Goal: Task Accomplishment & Management: Manage account settings

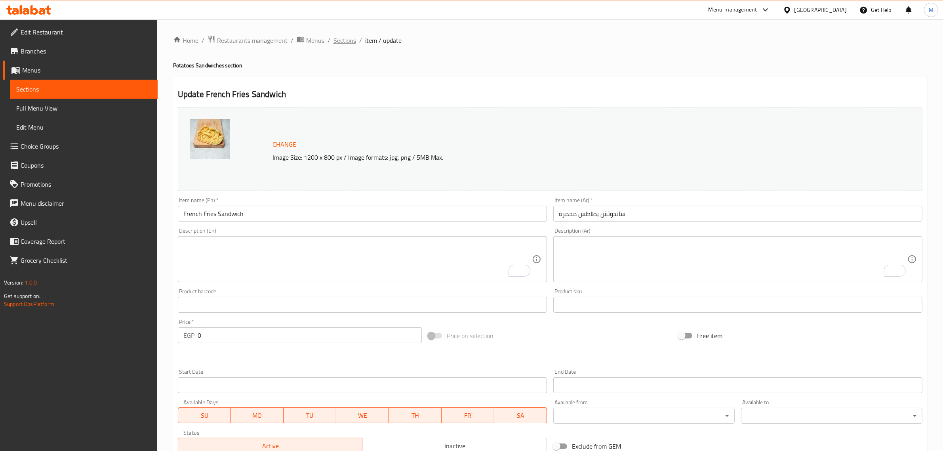
click at [342, 44] on span "Sections" at bounding box center [345, 41] width 23 height 10
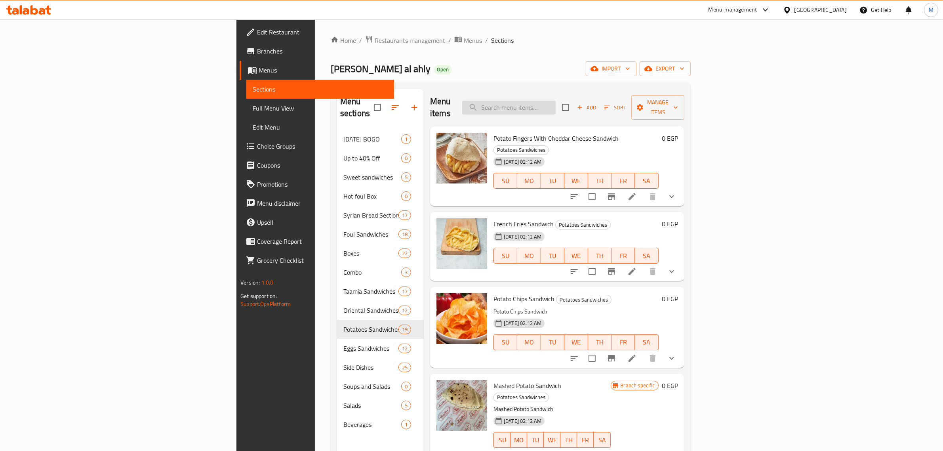
click at [556, 103] on input "search" at bounding box center [508, 108] width 93 height 14
paste input "634917"
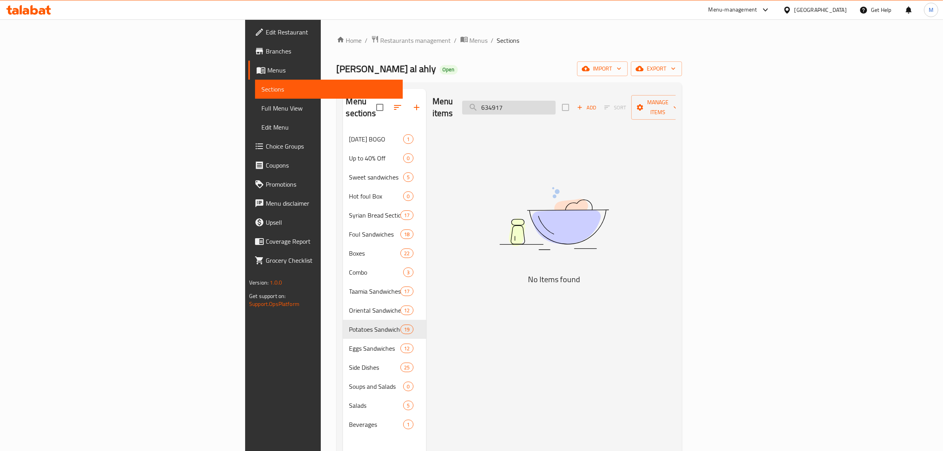
click at [556, 103] on input "634917" at bounding box center [508, 108] width 93 height 14
paste input "Omelette With Roumi Cheese Sandwich"
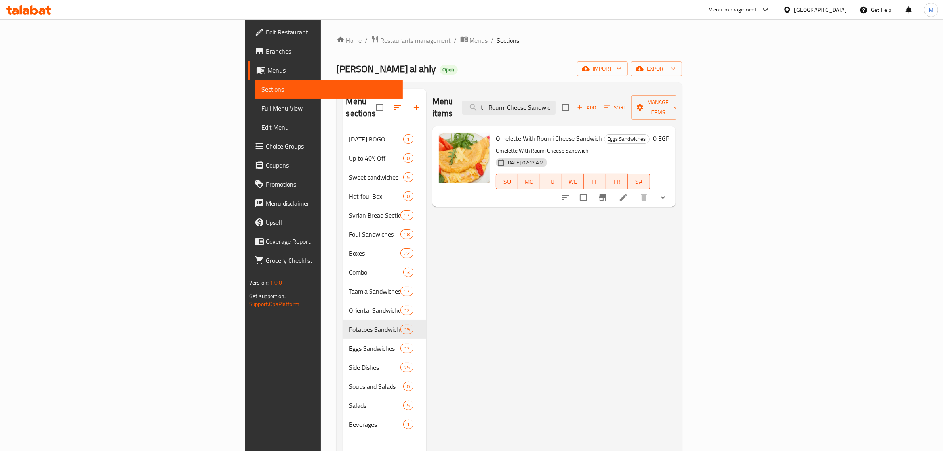
type input "Omelette With Roumi Cheese Sandwich"
click at [628, 193] on icon at bounding box center [624, 198] width 10 height 10
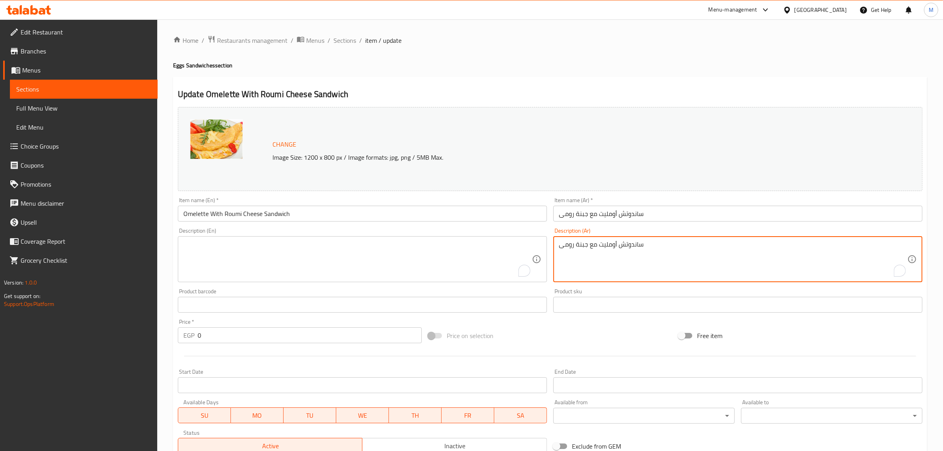
click at [645, 248] on textarea "ساندوتش أومليت مع جبنة رومى" at bounding box center [733, 259] width 349 height 38
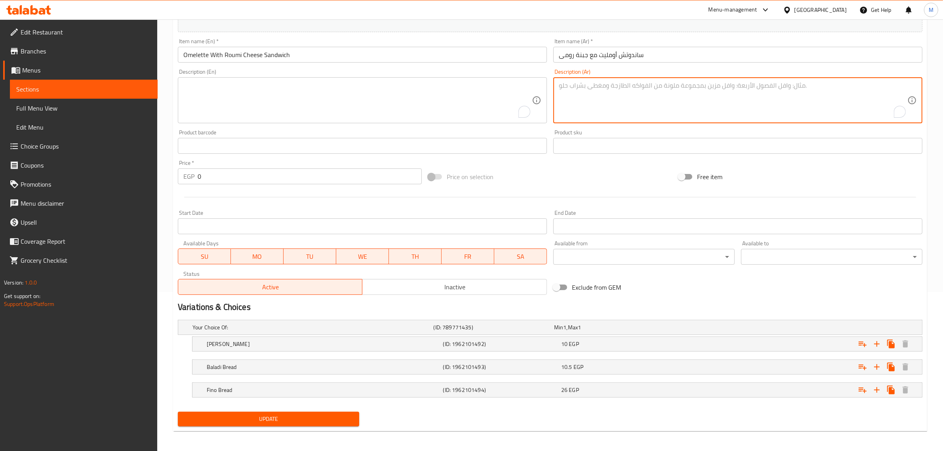
scroll to position [161, 0]
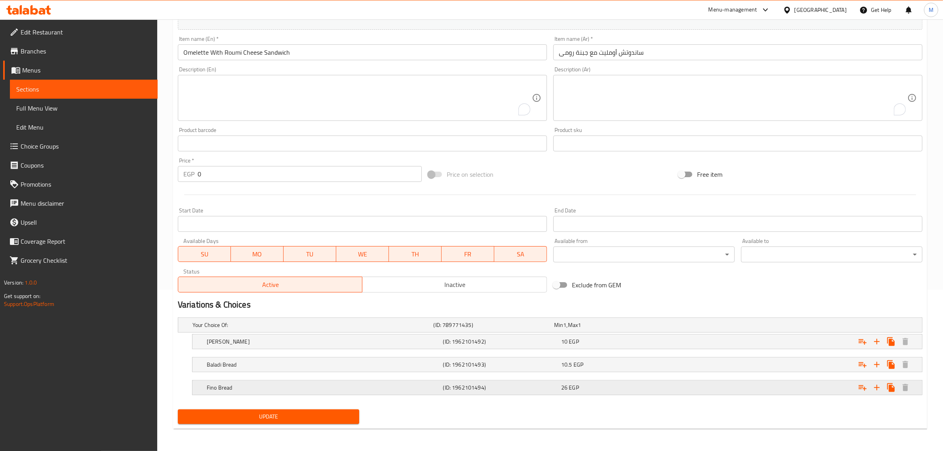
click at [482, 387] on h5 "(ID: 1962101494)" at bounding box center [500, 388] width 115 height 8
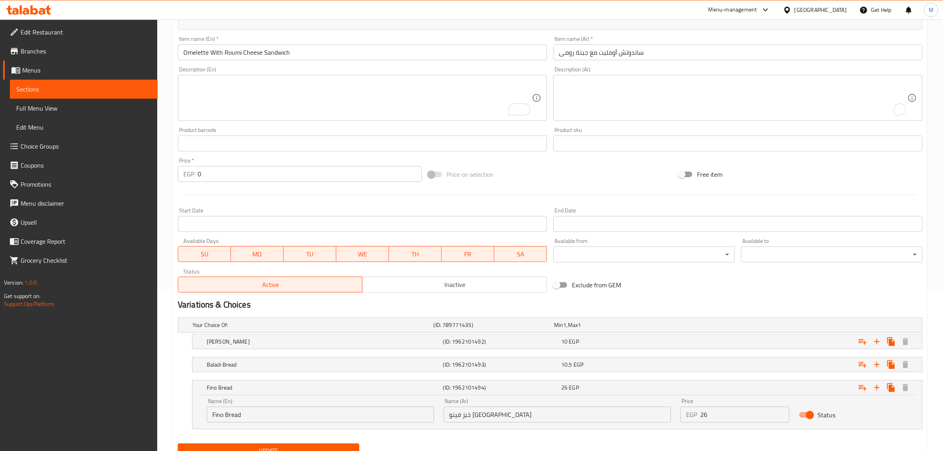
click at [210, 419] on input "Fino Bread" at bounding box center [320, 414] width 227 height 16
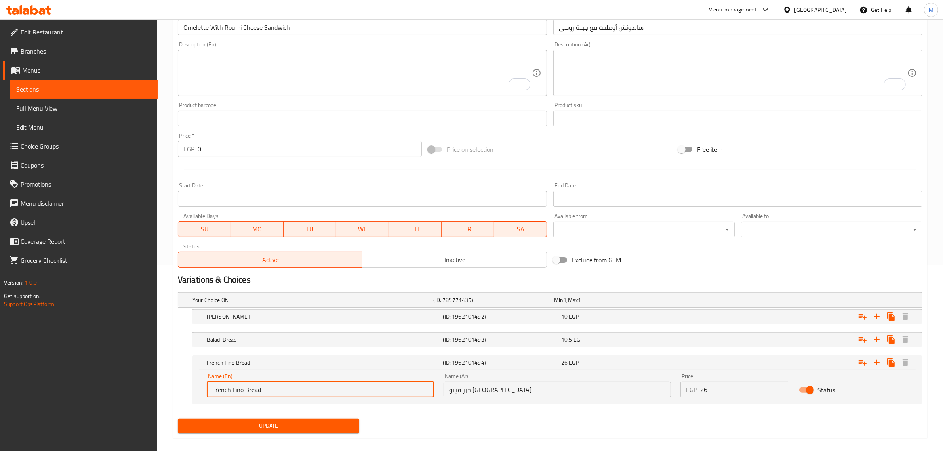
scroll to position [195, 0]
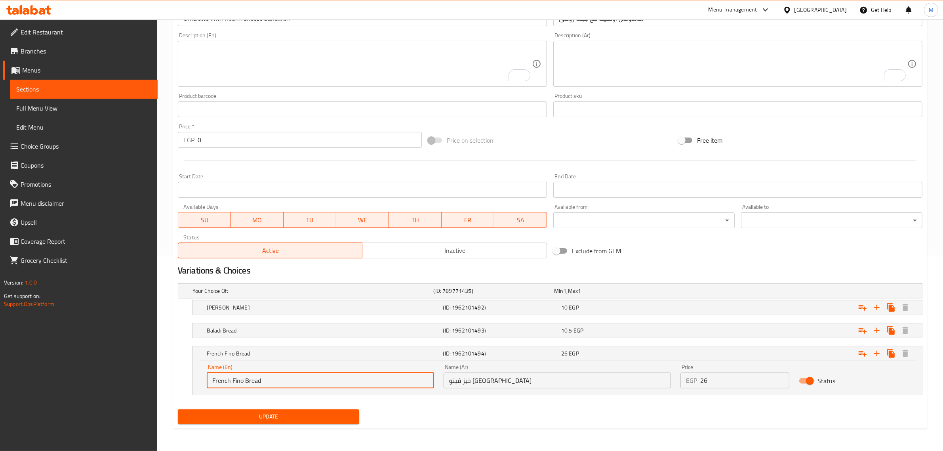
type input "French Fino Bread"
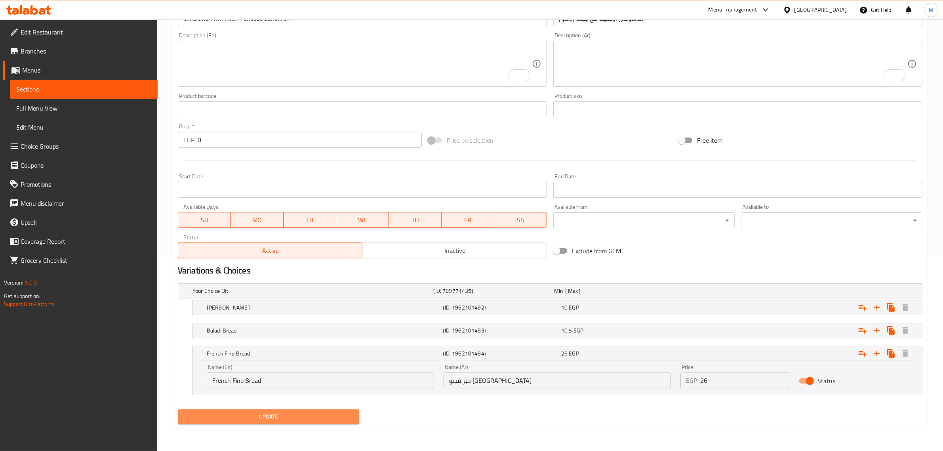
click at [333, 417] on span "Update" at bounding box center [268, 417] width 169 height 10
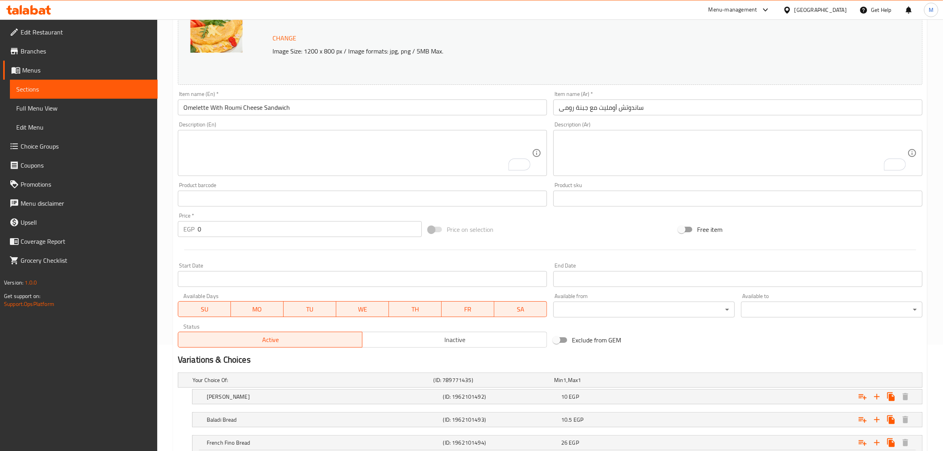
scroll to position [0, 0]
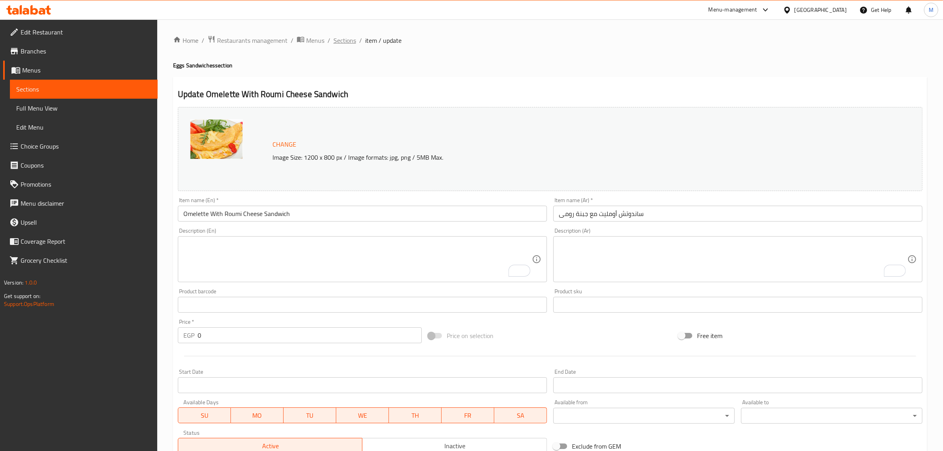
click at [342, 42] on span "Sections" at bounding box center [345, 41] width 23 height 10
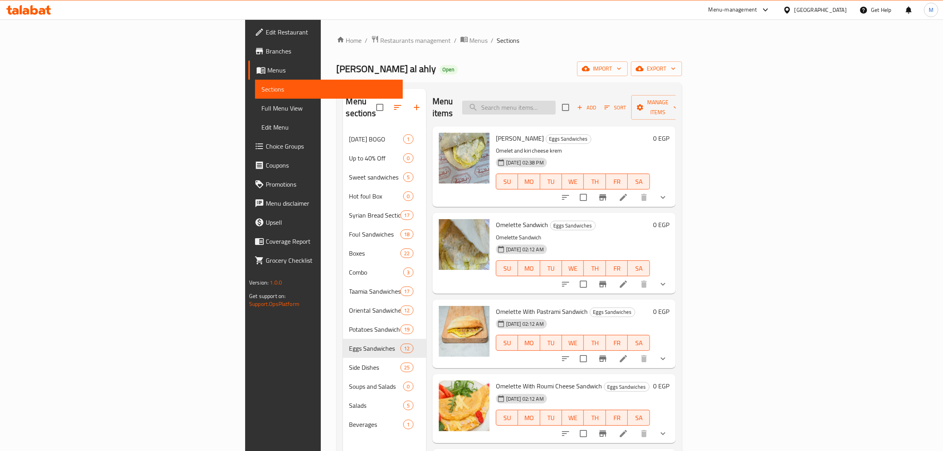
click at [556, 104] on input "search" at bounding box center [508, 108] width 93 height 14
paste input "Cheddar omelette"
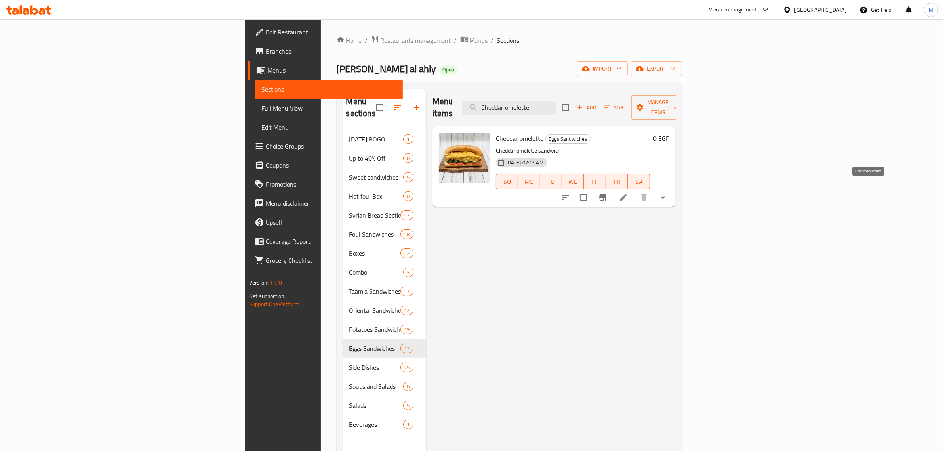
type input "Cheddar omelette"
click at [628, 193] on icon at bounding box center [624, 198] width 10 height 10
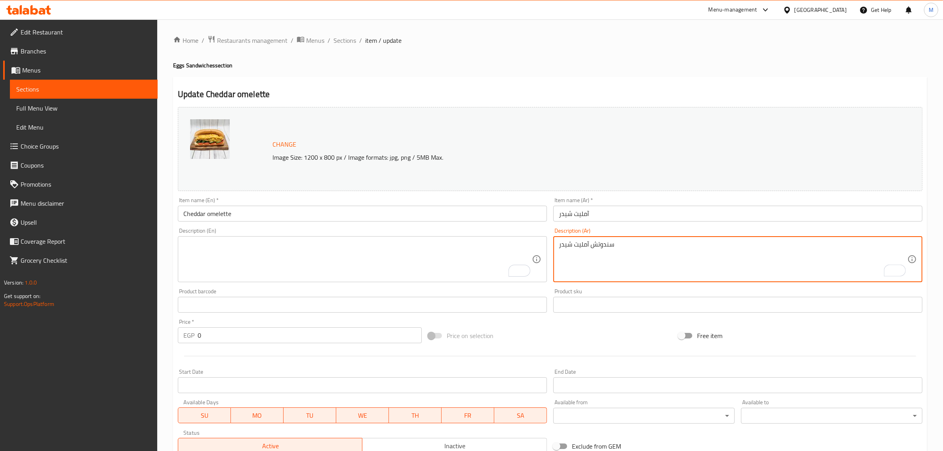
click at [401, 261] on textarea "To enrich screen reader interactions, please activate Accessibility in Grammarl…" at bounding box center [357, 259] width 349 height 38
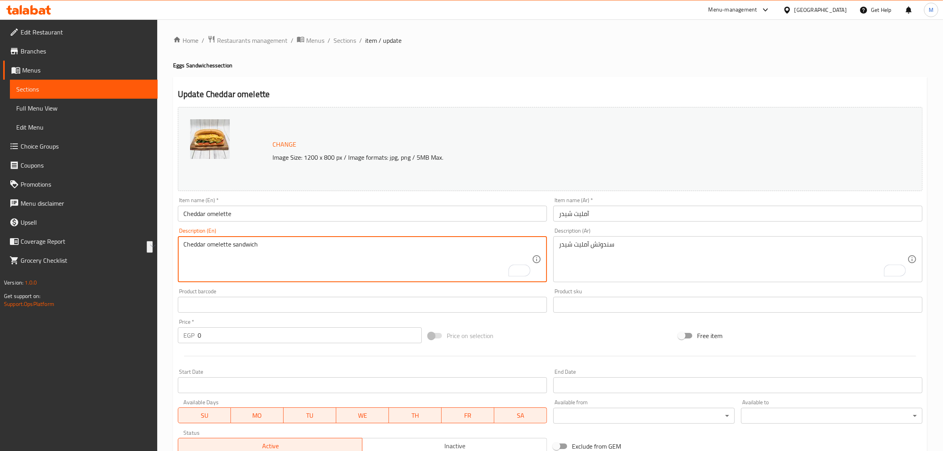
type textarea "Cheddar omelette sandwich"
click at [248, 212] on input "Cheddar omelette" at bounding box center [362, 214] width 369 height 16
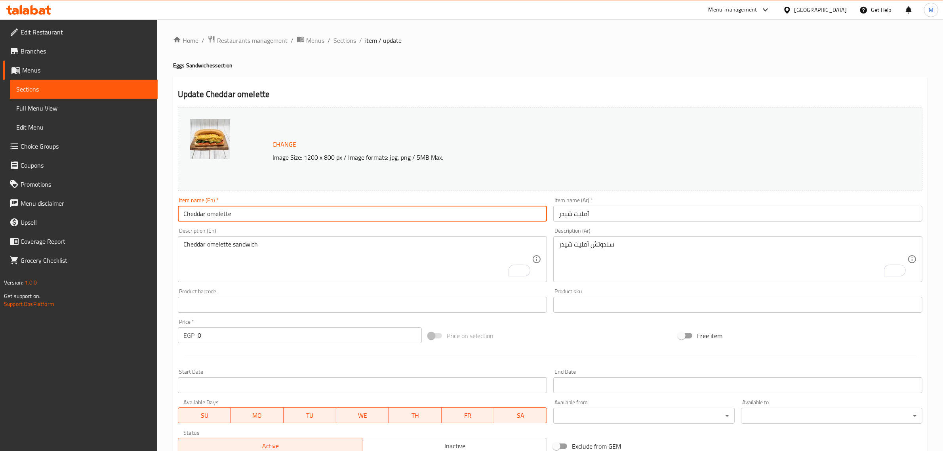
paste input "sandwich"
type input "Cheddar omelette sandwich"
click at [280, 213] on input "Cheddar omelette sandwich" at bounding box center [362, 214] width 369 height 16
type input "Cheddar Omelette Sandwich"
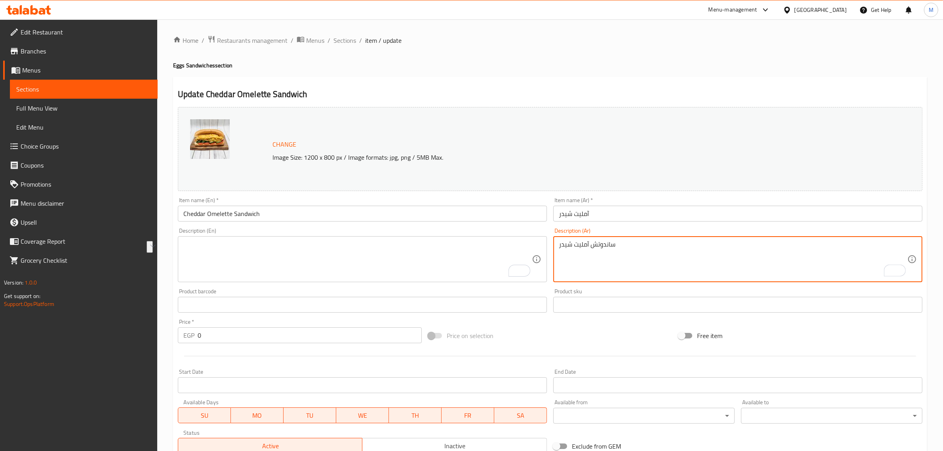
click at [586, 246] on textarea "ساندوتش آمليت شيدر" at bounding box center [733, 259] width 349 height 38
type textarea "ساندوتش آومليت شيدر"
click at [601, 220] on input "آمليت شيدر" at bounding box center [737, 214] width 369 height 16
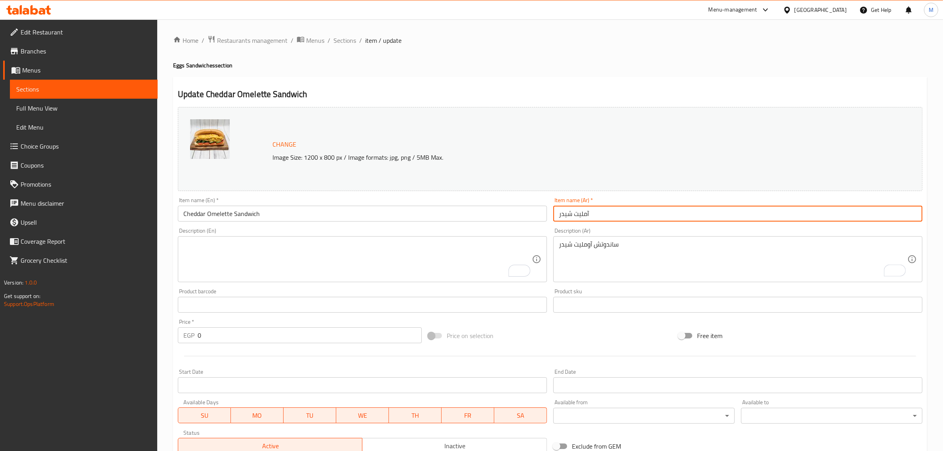
paste input "اندوتش آو"
type input "ساندوتش آومليت شيدر"
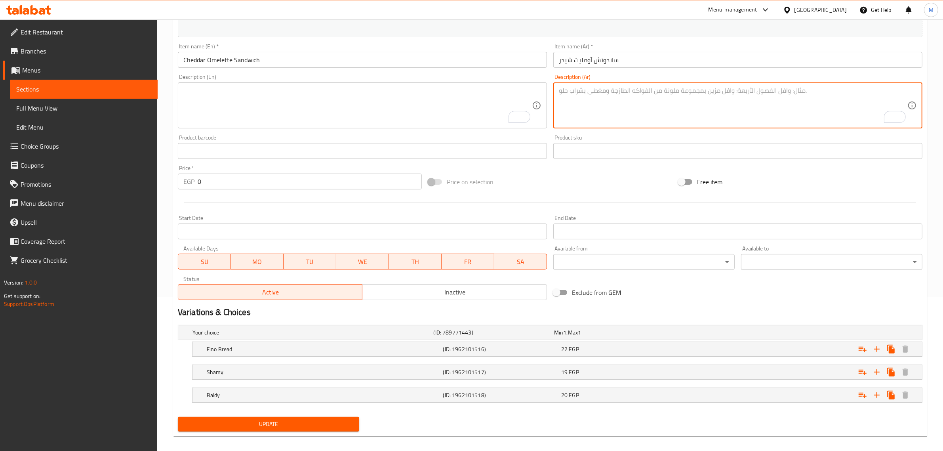
scroll to position [161, 0]
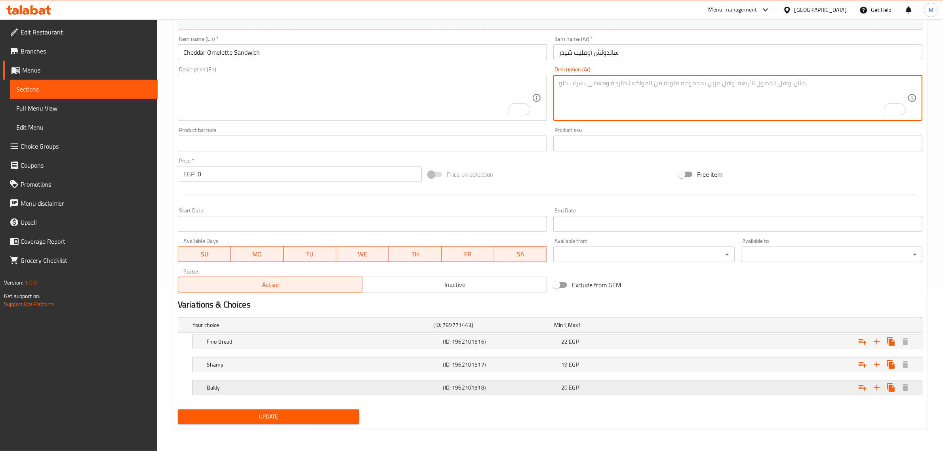
click at [561, 385] on div "20 EGP" at bounding box center [619, 387] width 118 height 11
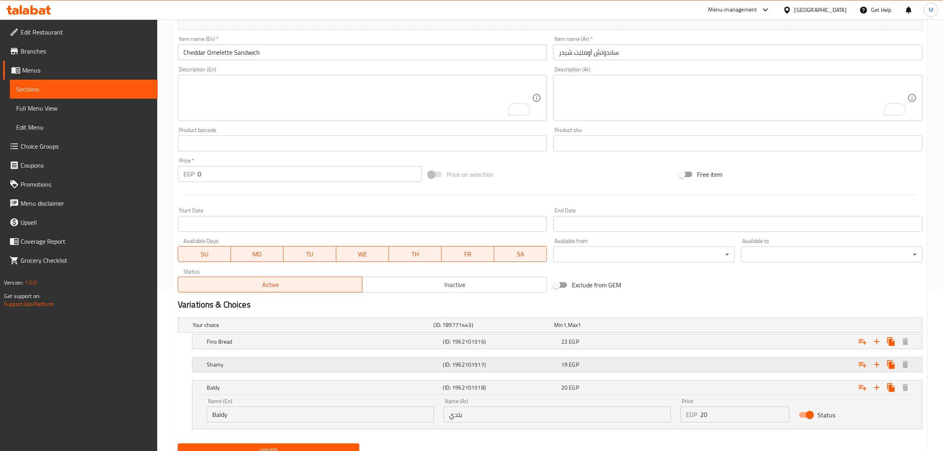
click at [509, 366] on h5 "(ID: 1962101517)" at bounding box center [500, 365] width 115 height 8
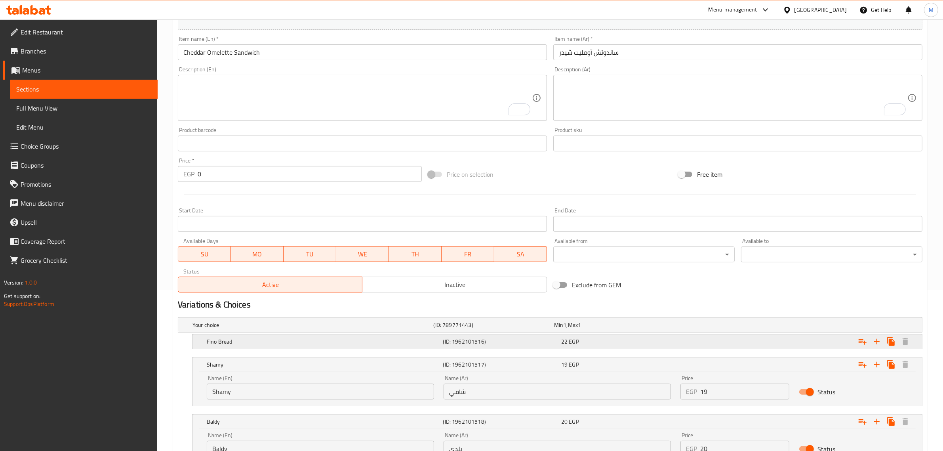
click at [510, 347] on div "(ID: 1962101516)" at bounding box center [501, 341] width 118 height 11
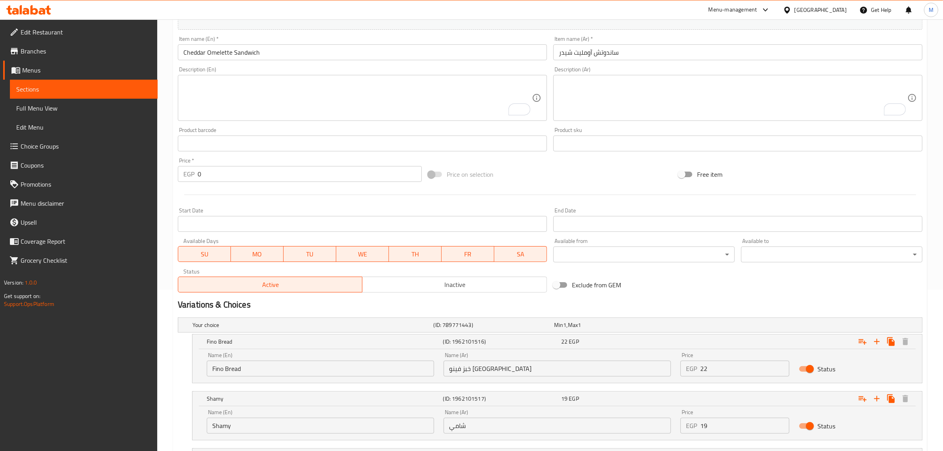
click at [211, 369] on input "Fino Bread" at bounding box center [320, 369] width 227 height 16
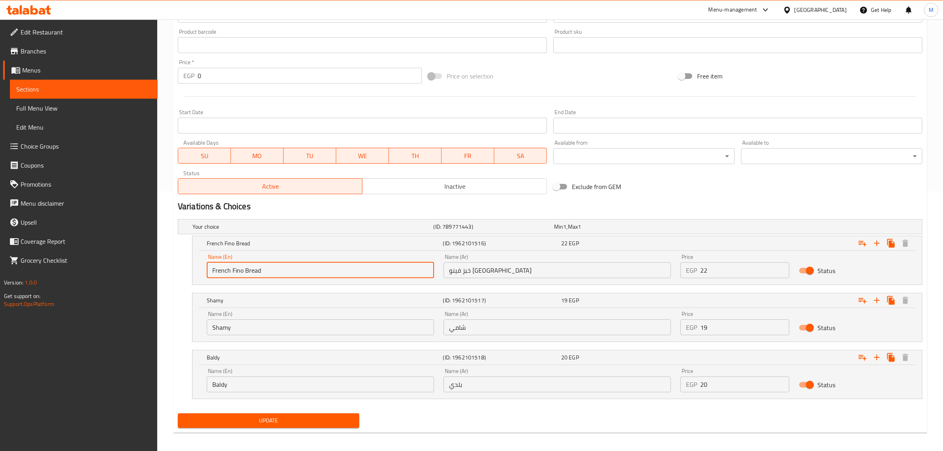
scroll to position [260, 0]
type input "French Fino Bread"
click at [257, 329] on input "Shamy" at bounding box center [320, 327] width 227 height 16
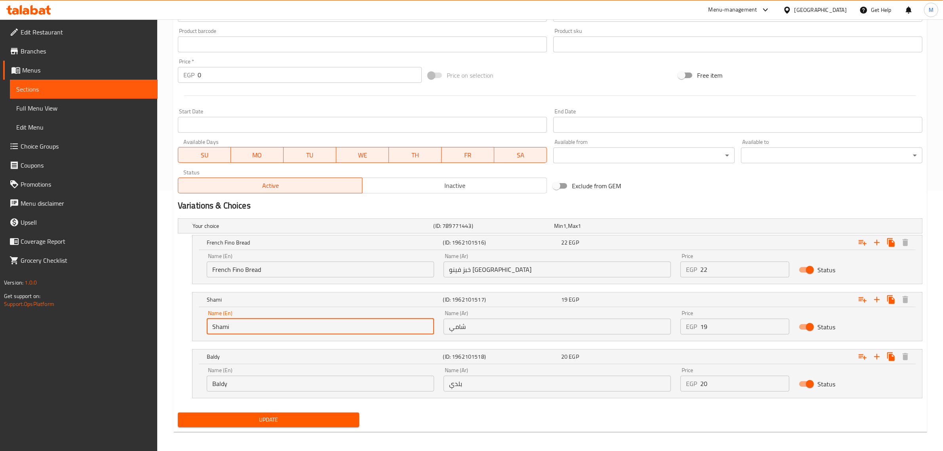
type input "Shami"
click at [252, 384] on input "Baldy" at bounding box center [320, 384] width 227 height 16
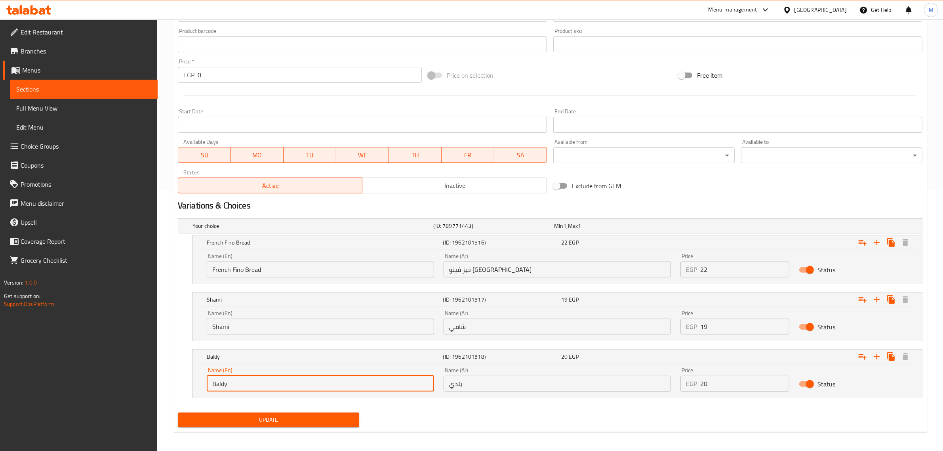
click at [220, 387] on input "Baldy" at bounding box center [320, 384] width 227 height 16
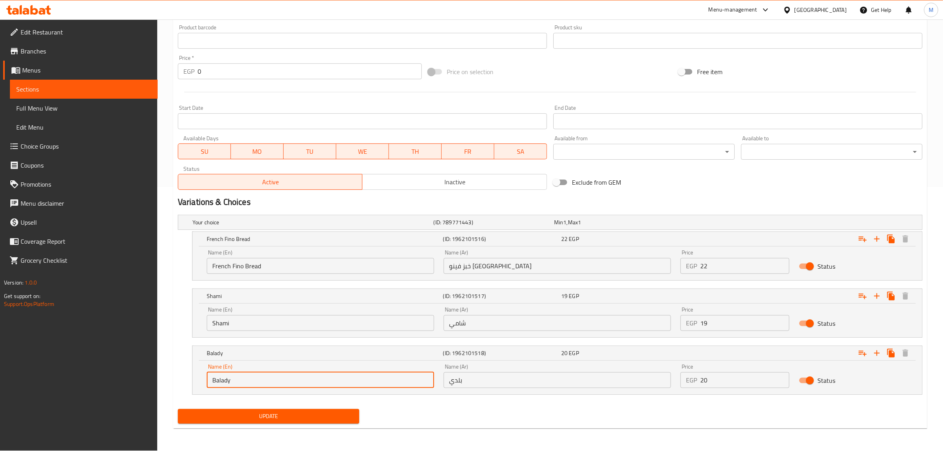
type input "Balady"
click at [339, 416] on span "Update" at bounding box center [268, 416] width 169 height 10
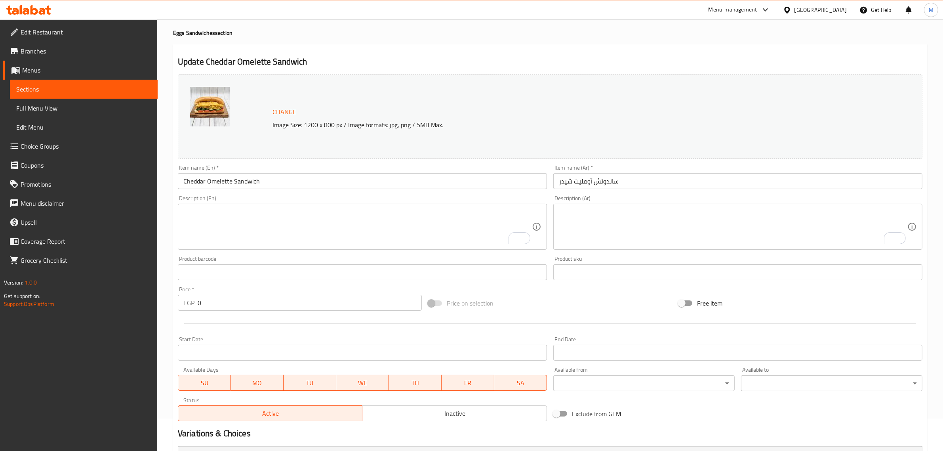
scroll to position [0, 0]
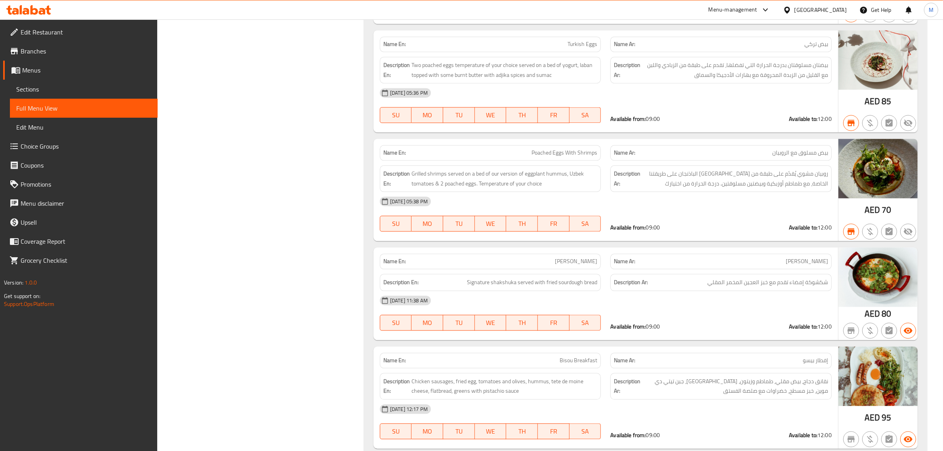
scroll to position [2239, 0]
click at [14, 11] on icon at bounding box center [15, 11] width 7 height 7
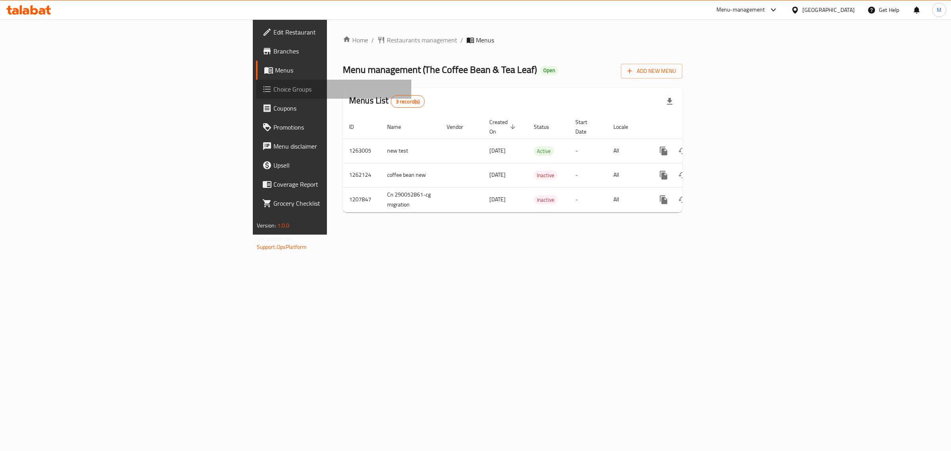
click at [273, 91] on span "Choice Groups" at bounding box center [339, 89] width 132 height 10
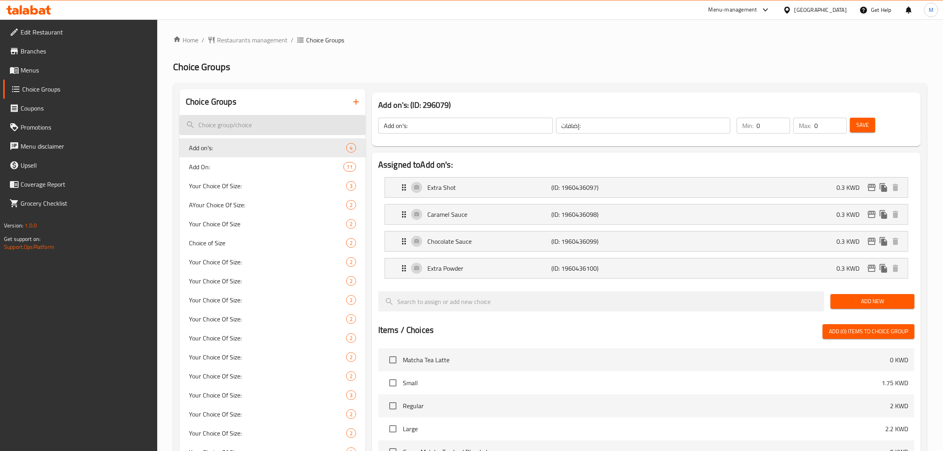
click at [277, 123] on input "search" at bounding box center [272, 125] width 186 height 20
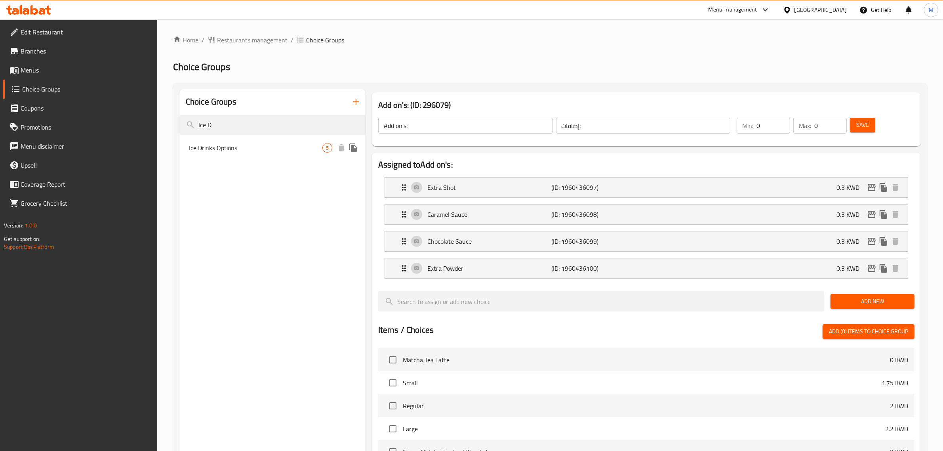
type input "Ice D"
click at [244, 148] on span "Ice Drinks Options" at bounding box center [256, 148] width 134 height 10
type input "Ice Drinks Options"
type input "اختبارك من"
type input "1"
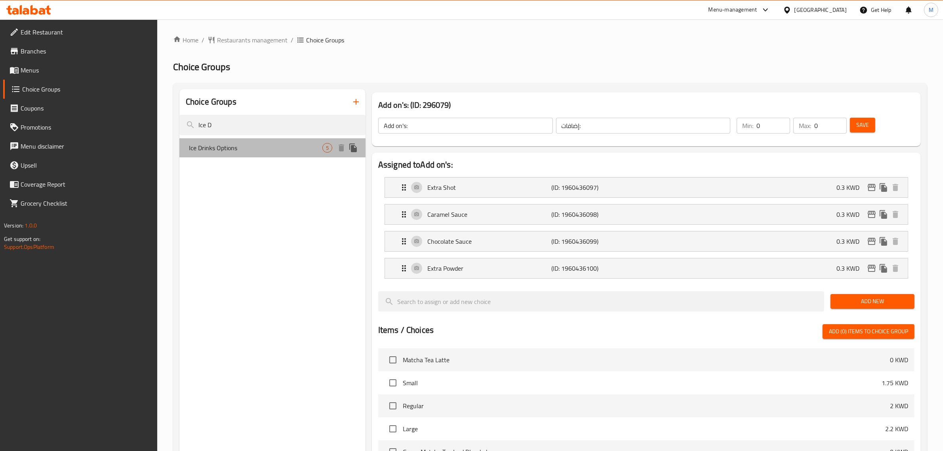
type input "1"
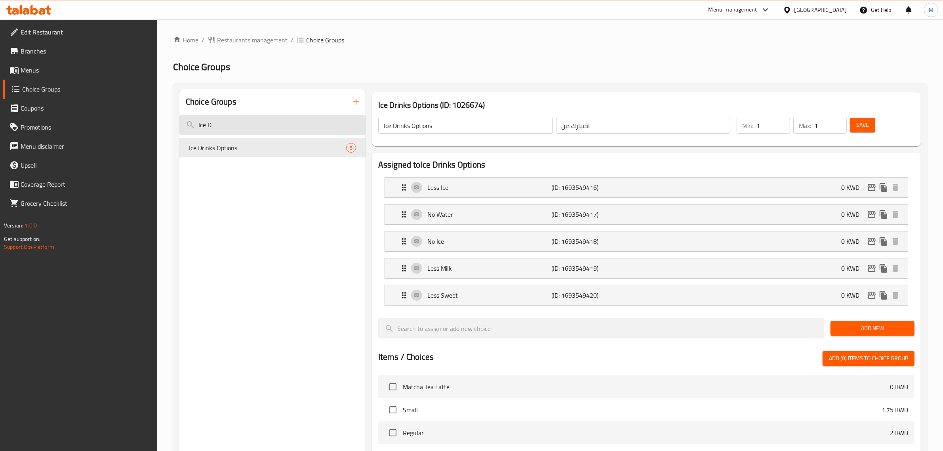
click at [234, 120] on input "Ice D" at bounding box center [272, 125] width 186 height 20
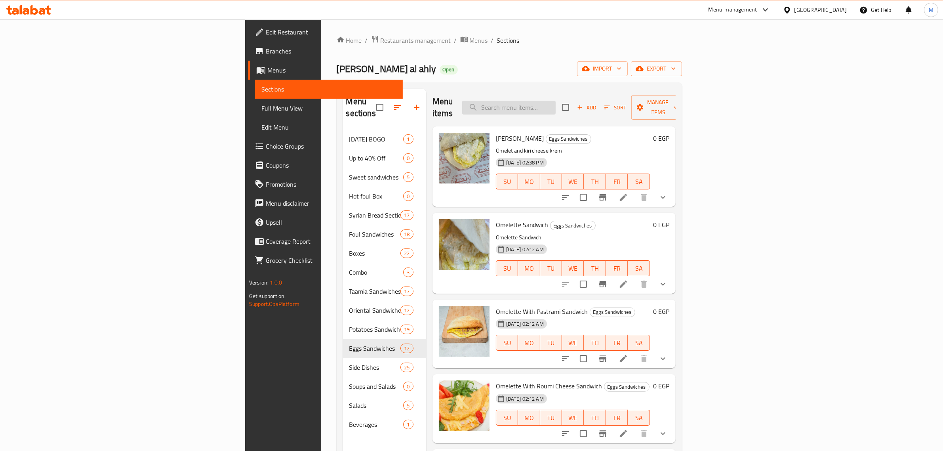
click at [556, 101] on input "search" at bounding box center [508, 108] width 93 height 14
paste input "Quraish Cheese Sandwich"
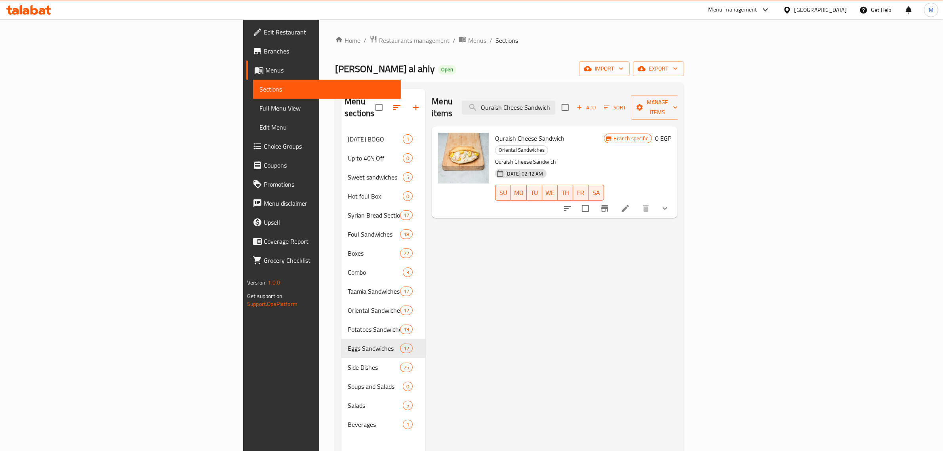
type input "Quraish Cheese Sandwich"
click at [637, 201] on li at bounding box center [625, 208] width 22 height 14
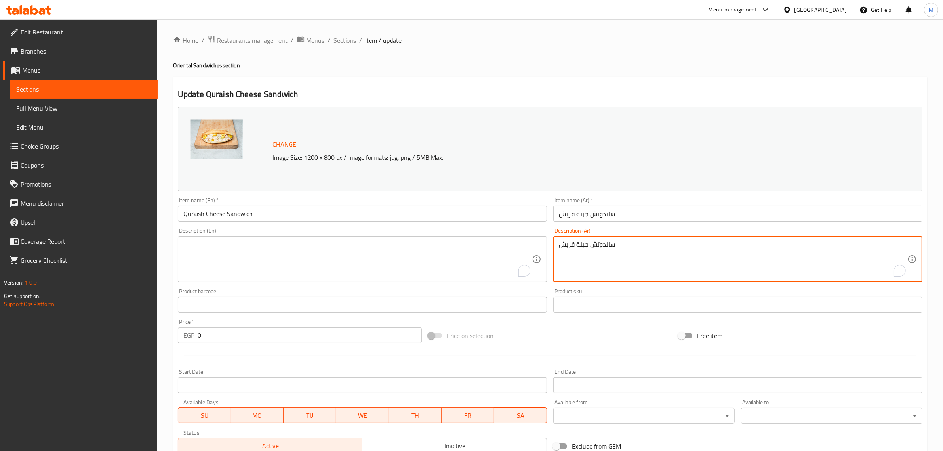
click at [589, 244] on textarea "ساندوتش جبنة قريش" at bounding box center [733, 259] width 349 height 38
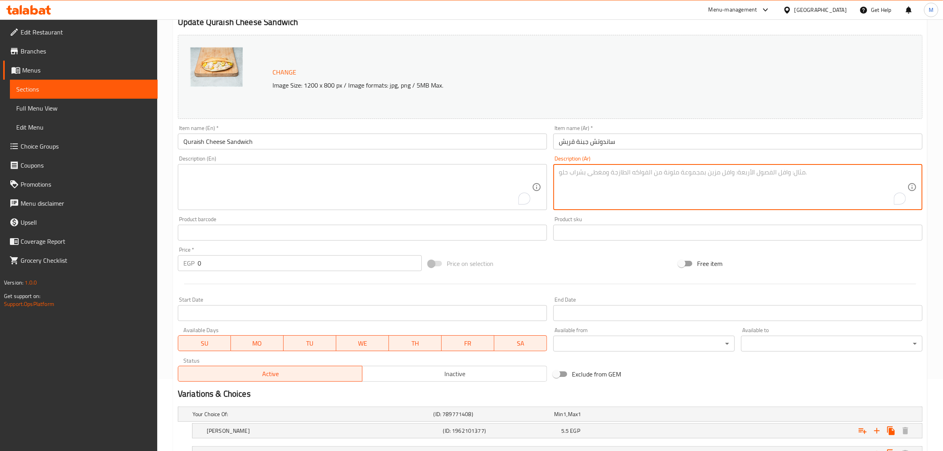
scroll to position [161, 0]
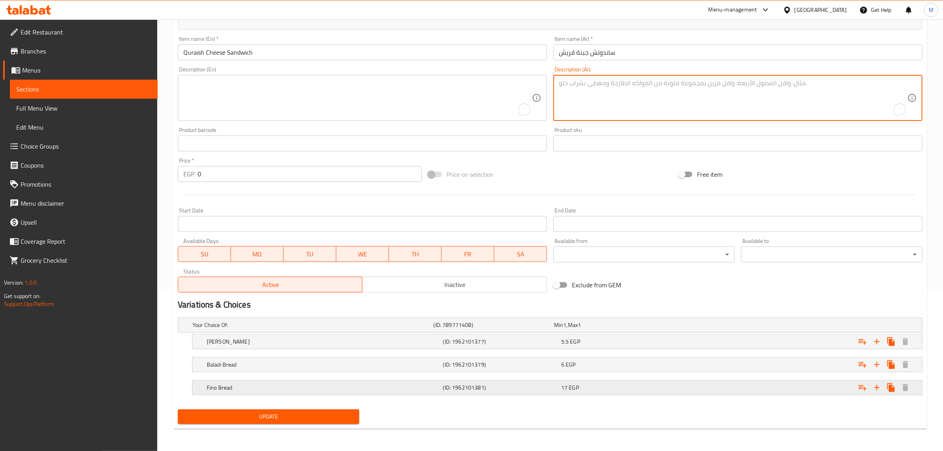
click at [415, 395] on div "Fino Bread (ID: 1962101381) 17 EGP" at bounding box center [559, 387] width 709 height 17
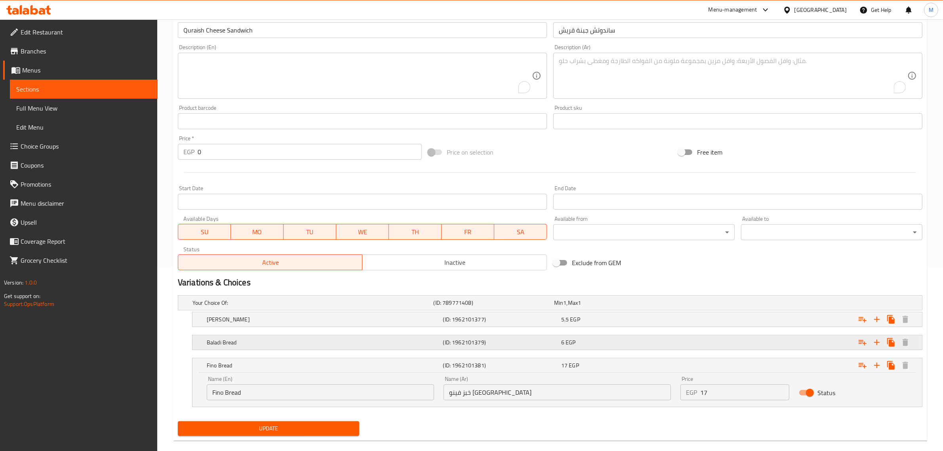
scroll to position [195, 0]
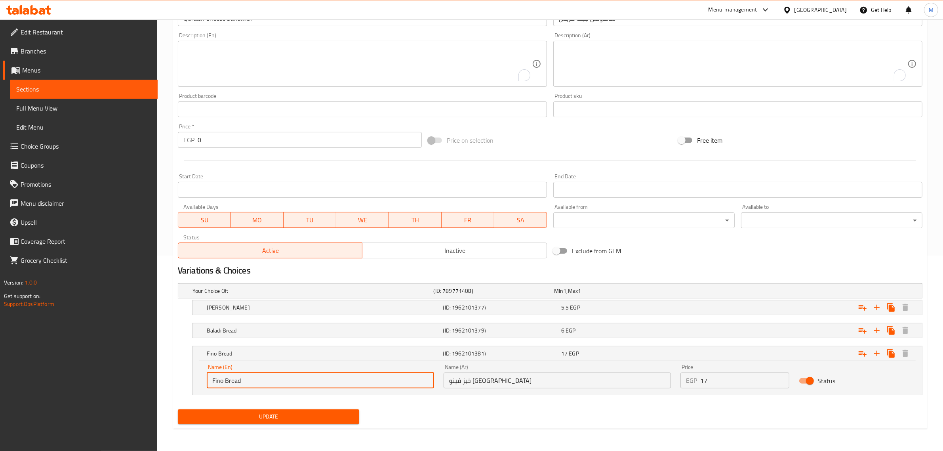
click at [210, 381] on input "Fino Bread" at bounding box center [320, 380] width 227 height 16
type input "French Fino Bread"
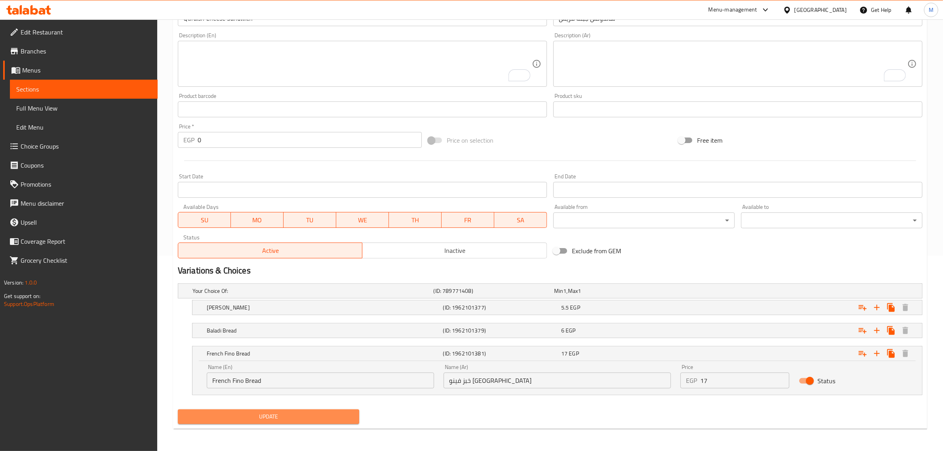
click at [319, 422] on button "Update" at bounding box center [268, 416] width 181 height 15
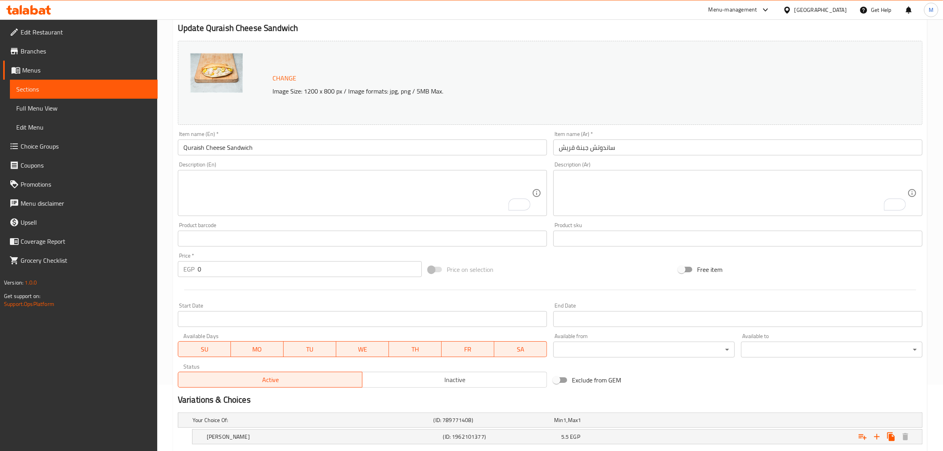
scroll to position [0, 0]
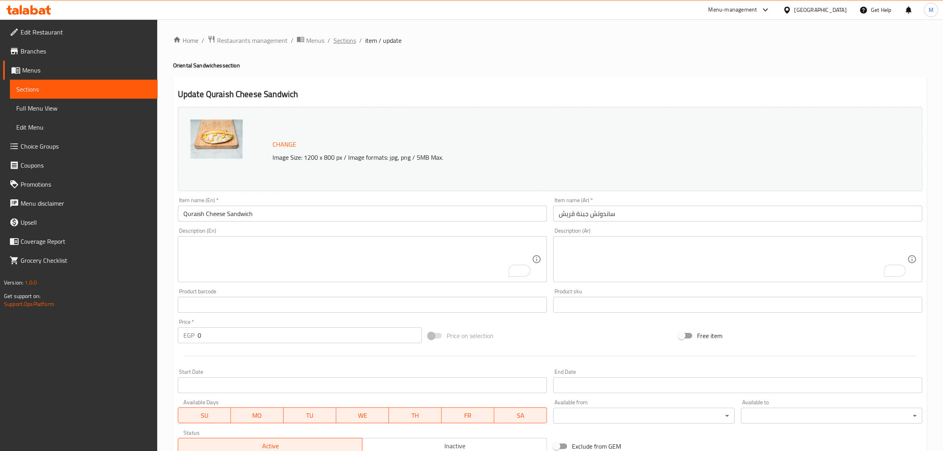
click at [341, 42] on span "Sections" at bounding box center [345, 41] width 23 height 10
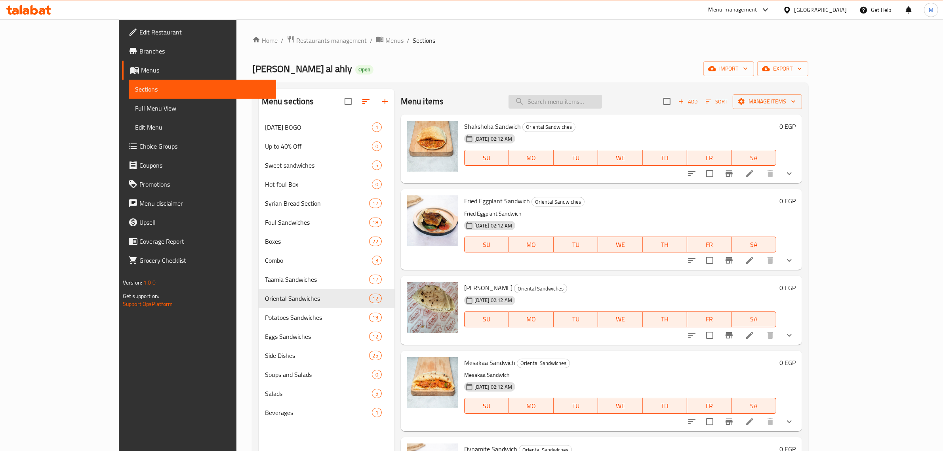
click at [572, 98] on input "search" at bounding box center [555, 102] width 93 height 14
paste input "French Egga Sandwich"
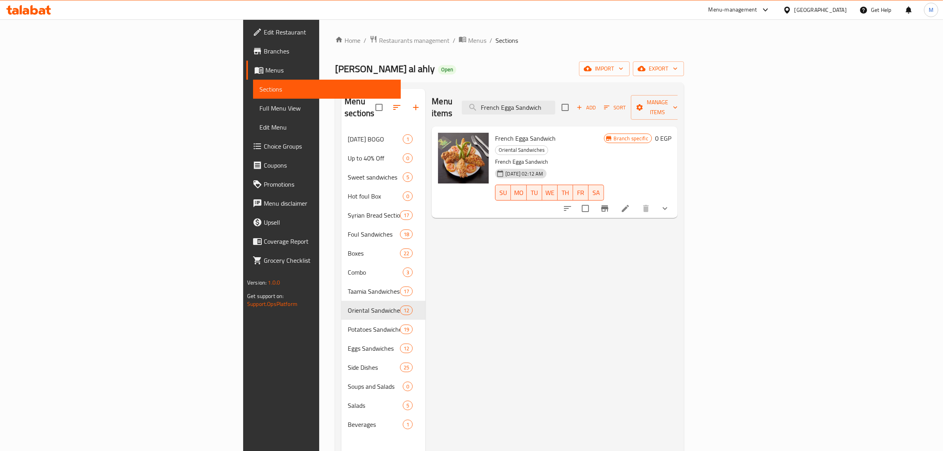
type input "French Egga Sandwich"
click at [630, 204] on icon at bounding box center [626, 209] width 10 height 10
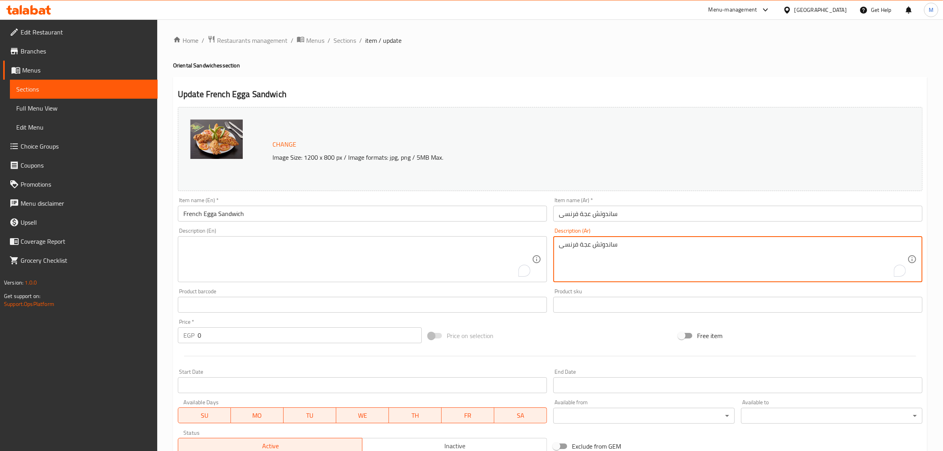
click at [614, 241] on textarea "ساندوتش عجة فرنسى" at bounding box center [733, 259] width 349 height 38
type textarea "ساندوتش عجة فرنس"
drag, startPoint x: 620, startPoint y: 246, endPoint x: 524, endPoint y: 246, distance: 96.3
click at [524, 246] on div "Change Image Size: 1200 x 800 px / Image formats: jpg, png / 5MB Max. Item name…" at bounding box center [550, 280] width 751 height 353
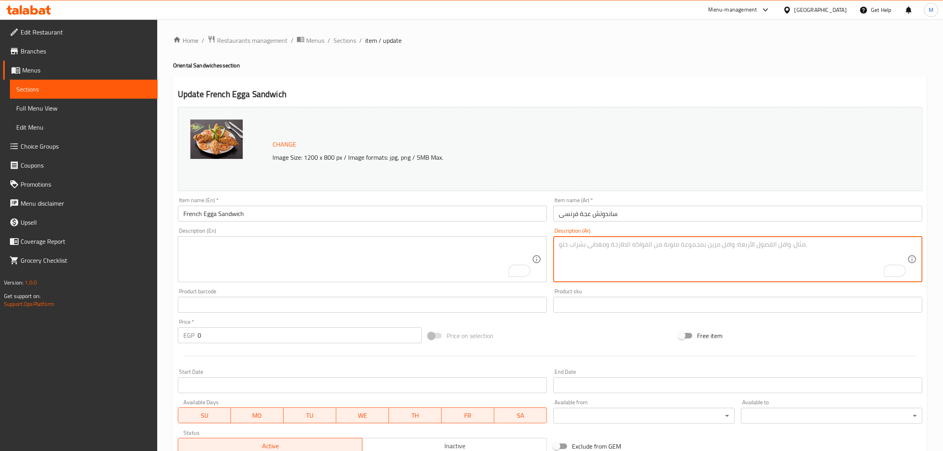
click at [191, 215] on input "French Egga Sandwich" at bounding box center [362, 214] width 369 height 16
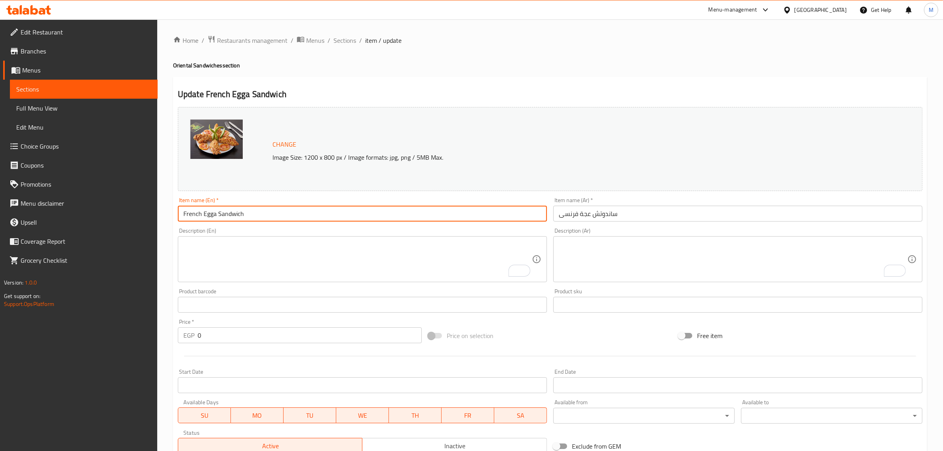
click at [191, 215] on input "French Egga Sandwich" at bounding box center [362, 214] width 369 height 16
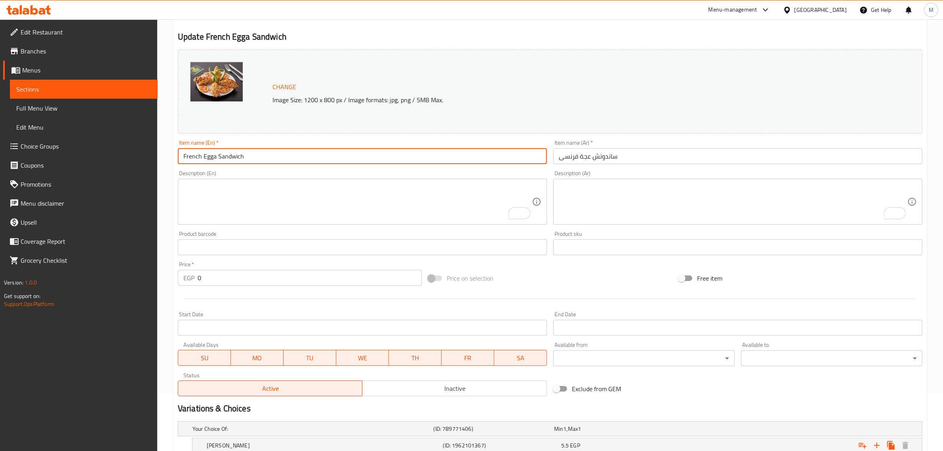
scroll to position [161, 0]
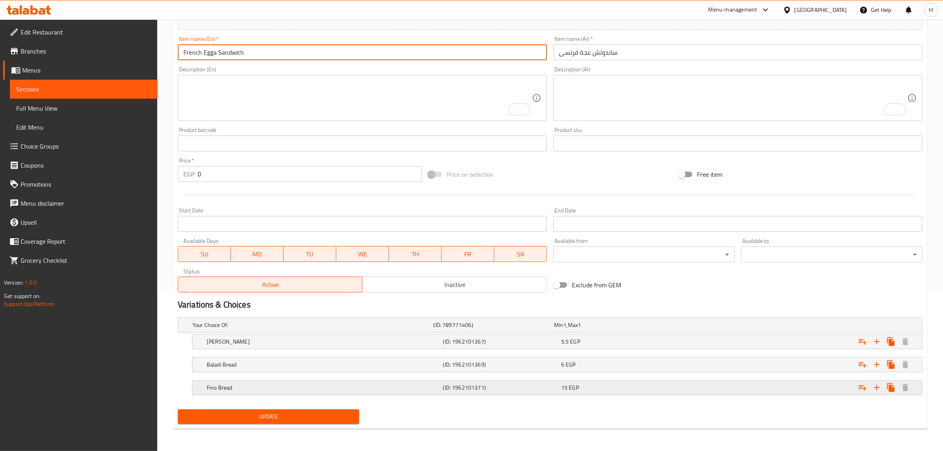
click at [240, 387] on h5 "Fino Bread" at bounding box center [323, 388] width 233 height 8
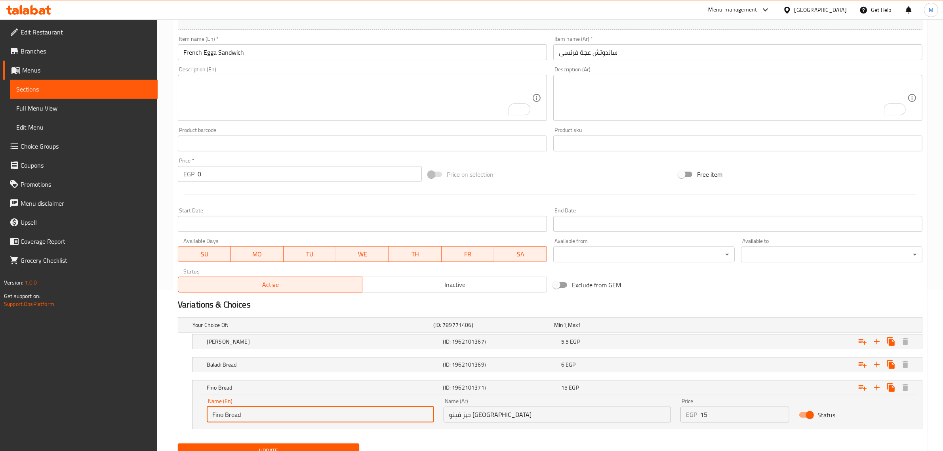
click at [209, 414] on input "Fino Bread" at bounding box center [320, 414] width 227 height 16
paste input "French"
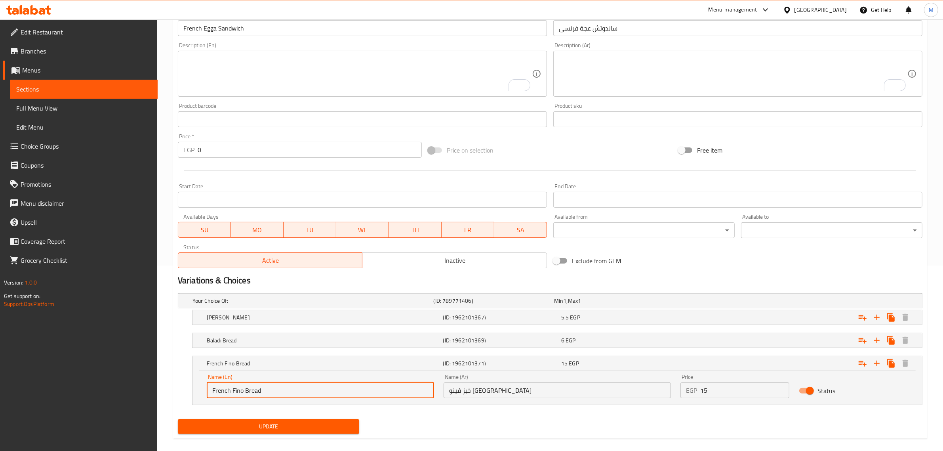
scroll to position [195, 0]
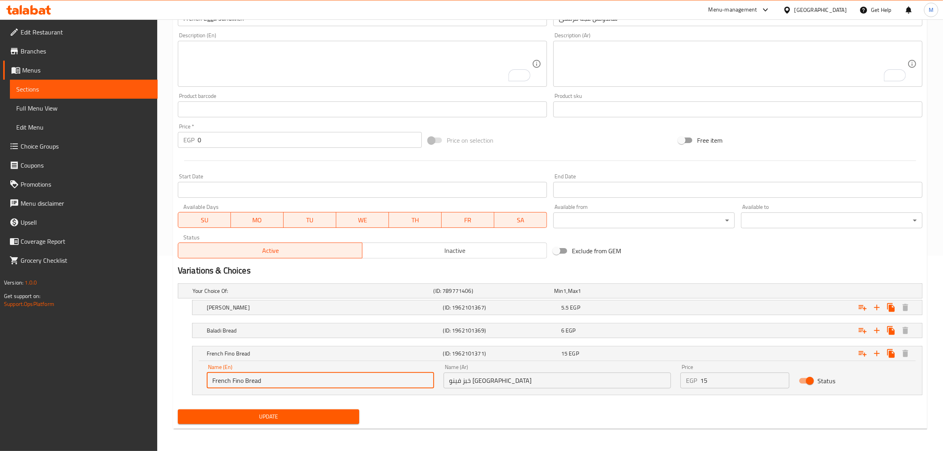
type input "French Fino Bread"
click at [251, 412] on span "Update" at bounding box center [268, 417] width 169 height 10
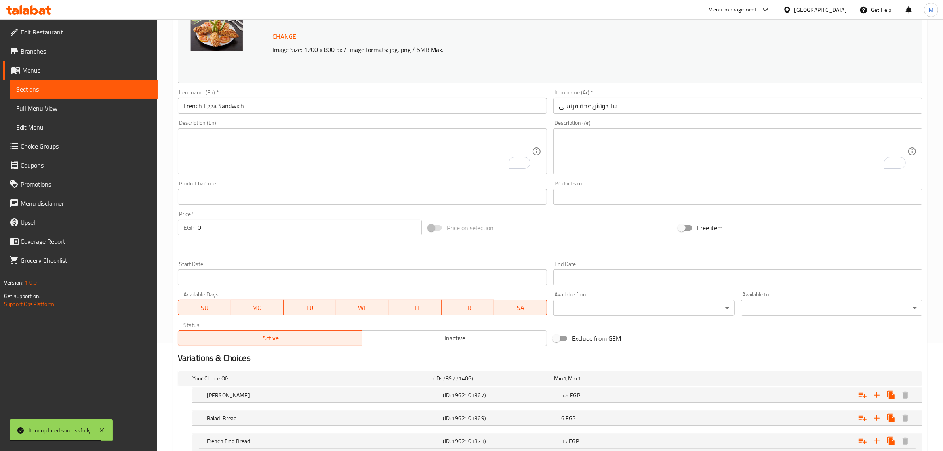
scroll to position [0, 0]
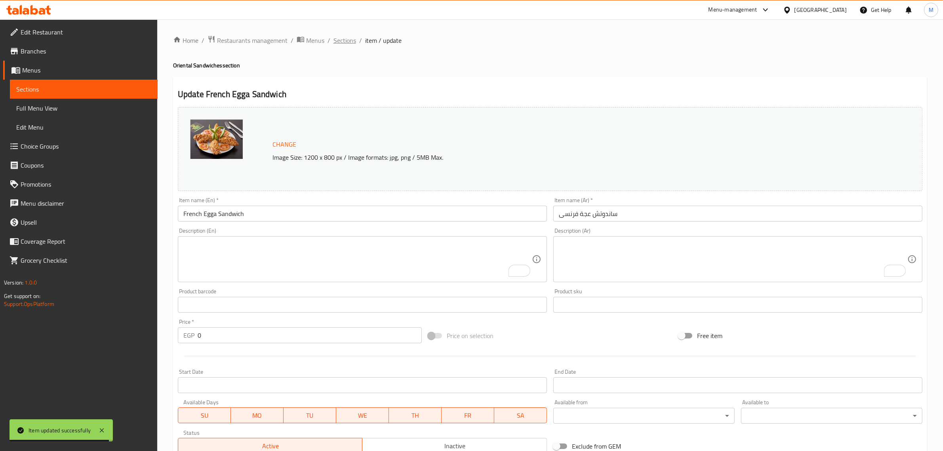
click at [341, 40] on span "Sections" at bounding box center [345, 41] width 23 height 10
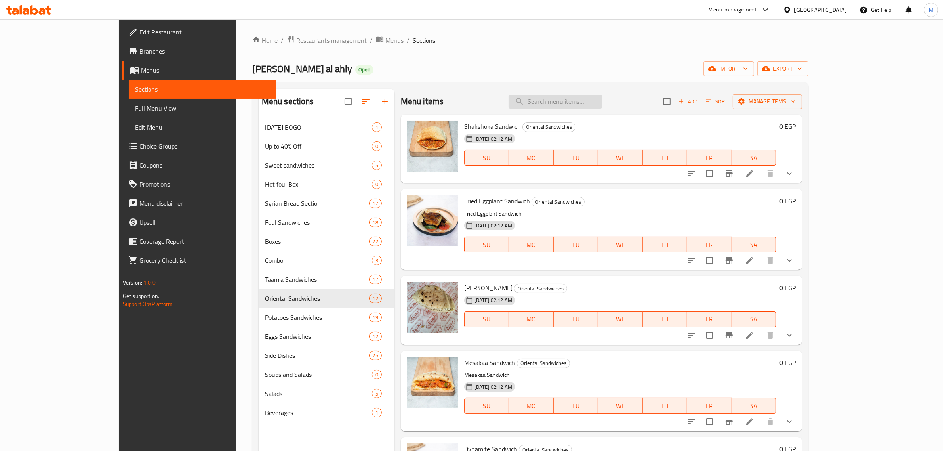
click at [583, 105] on input "search" at bounding box center [555, 102] width 93 height 14
paste input "Old Cheese Sandwich"
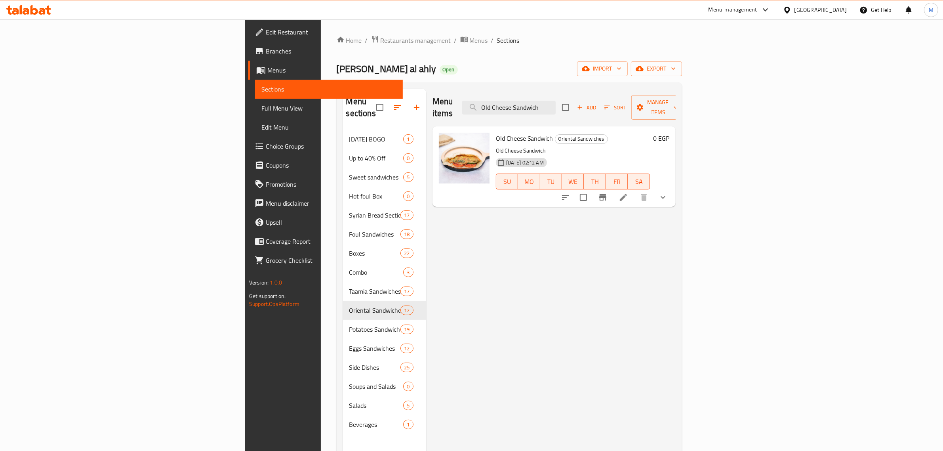
type input "Old Cheese Sandwich"
click at [627, 194] on icon at bounding box center [623, 197] width 7 height 7
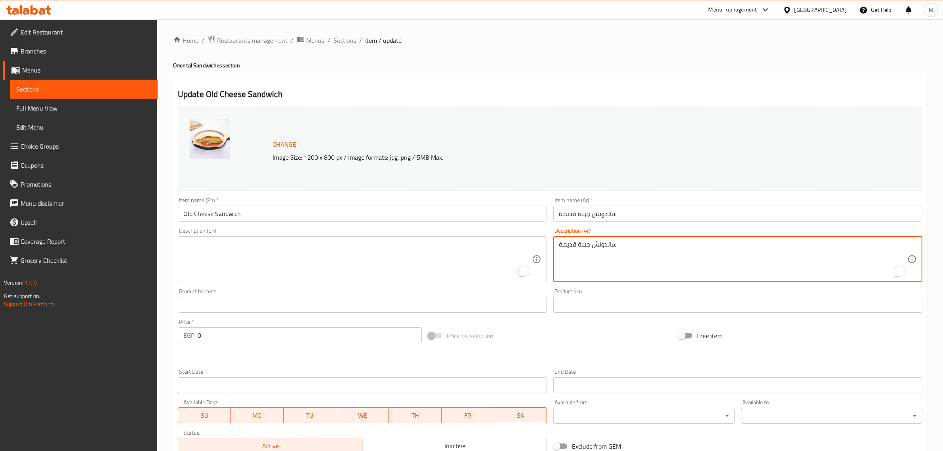
click at [625, 249] on textarea "ساندوتش جبنة قديمة" at bounding box center [733, 259] width 349 height 38
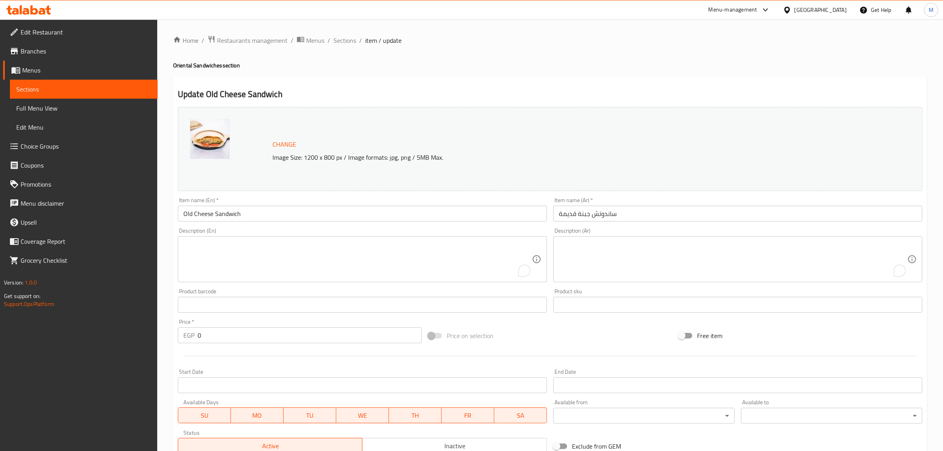
click at [509, 334] on div "Price on selection" at bounding box center [550, 335] width 250 height 21
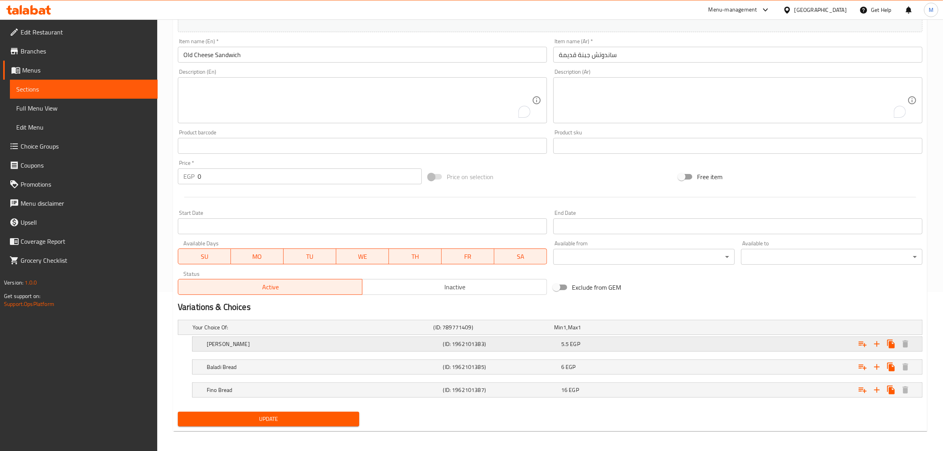
scroll to position [161, 0]
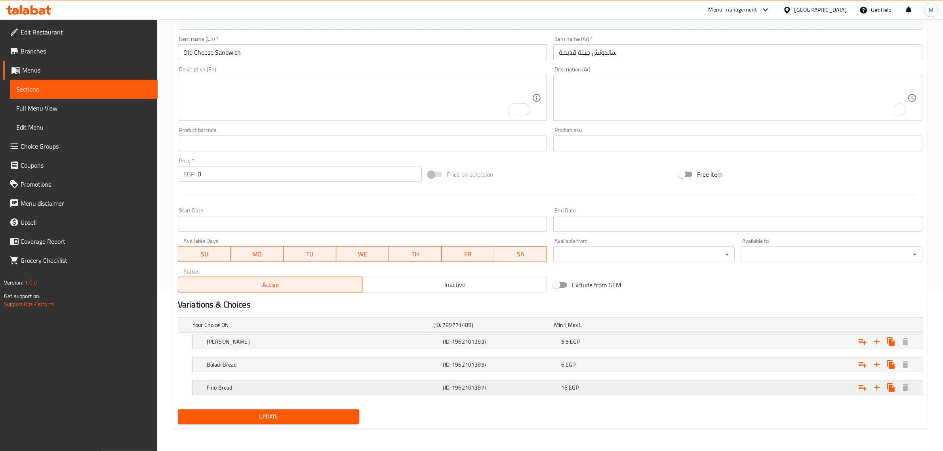
click at [335, 382] on div "Fino Bread (ID: 1962101387) 16 EGP" at bounding box center [559, 387] width 709 height 17
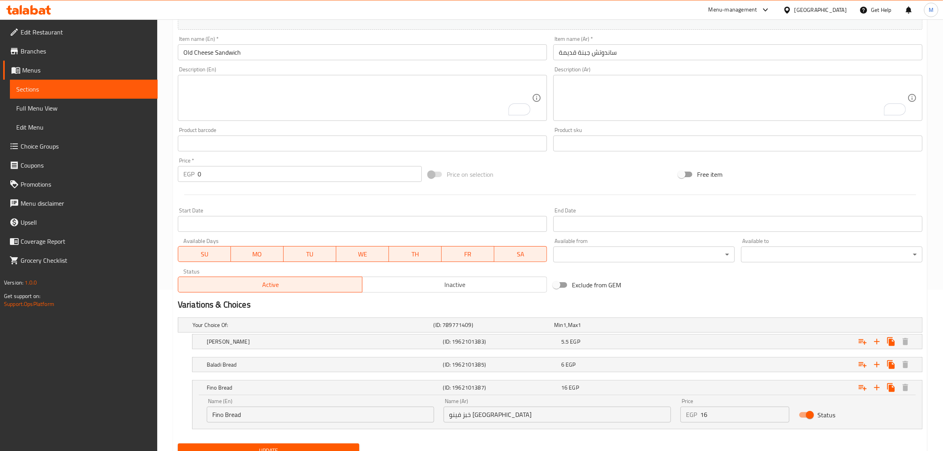
click at [213, 416] on input "Fino Bread" at bounding box center [320, 414] width 227 height 16
type input "French Fino Bread"
click at [175, 347] on div "Your Choice Of: (ID: 789771409) Min 1 , Max 1 Name (En) Your Choice Of: Name (E…" at bounding box center [550, 377] width 751 height 126
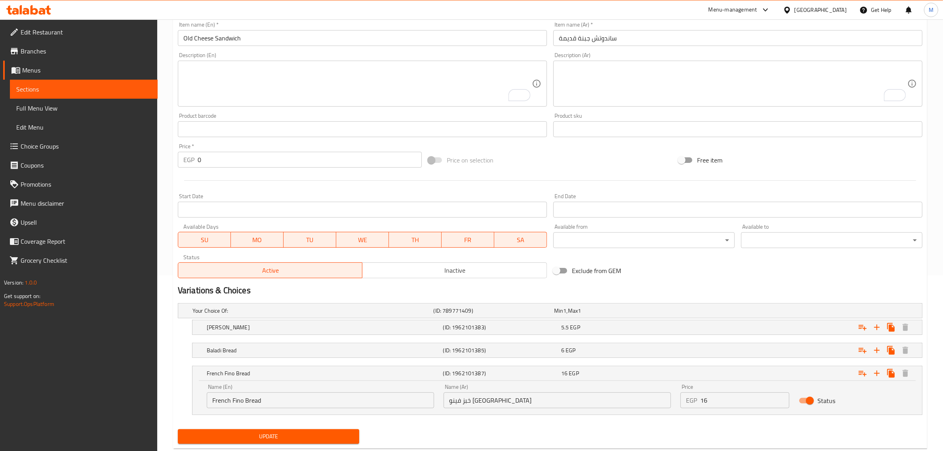
scroll to position [195, 0]
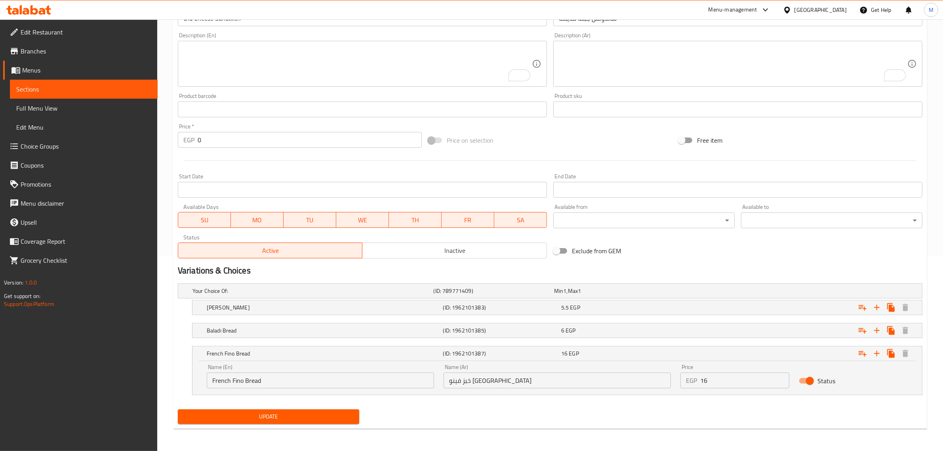
click at [288, 417] on span "Update" at bounding box center [268, 417] width 169 height 10
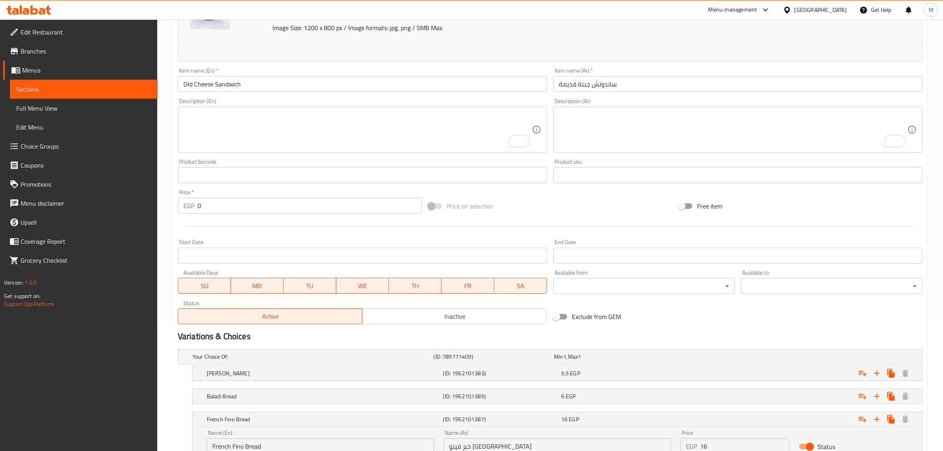
scroll to position [0, 0]
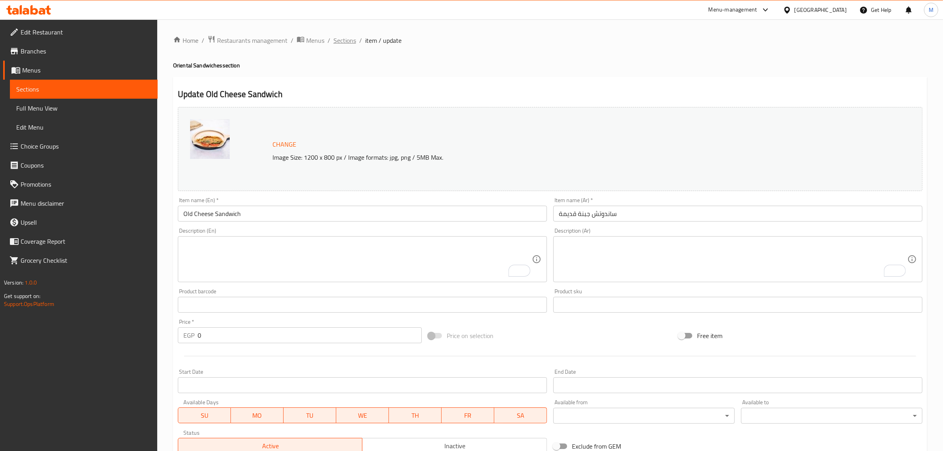
click at [340, 40] on span "Sections" at bounding box center [345, 41] width 23 height 10
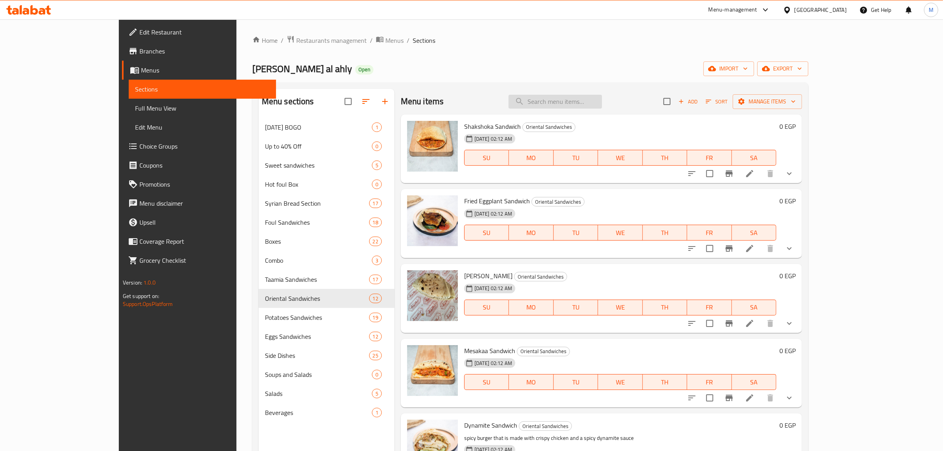
click at [580, 105] on input "search" at bounding box center [555, 102] width 93 height 14
paste input "Jumbo Fried Cheese Sandwich"
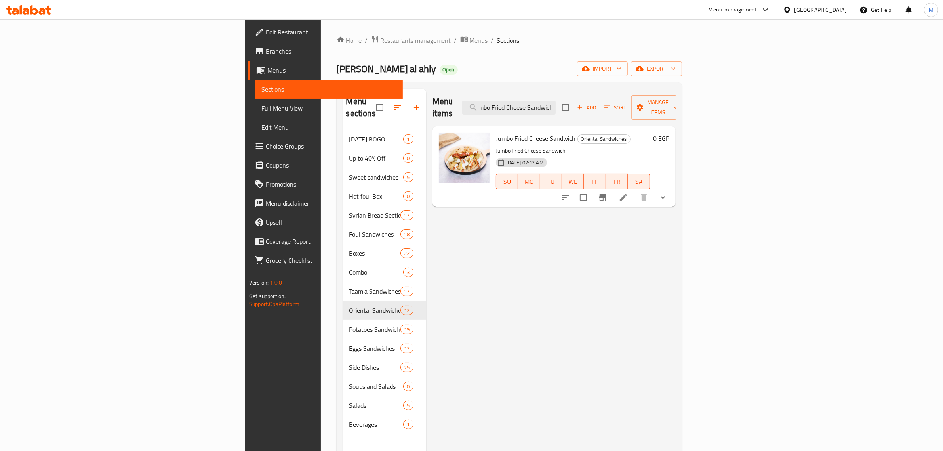
type input "Jumbo Fried Cheese Sandwich"
click at [628, 193] on icon at bounding box center [624, 198] width 10 height 10
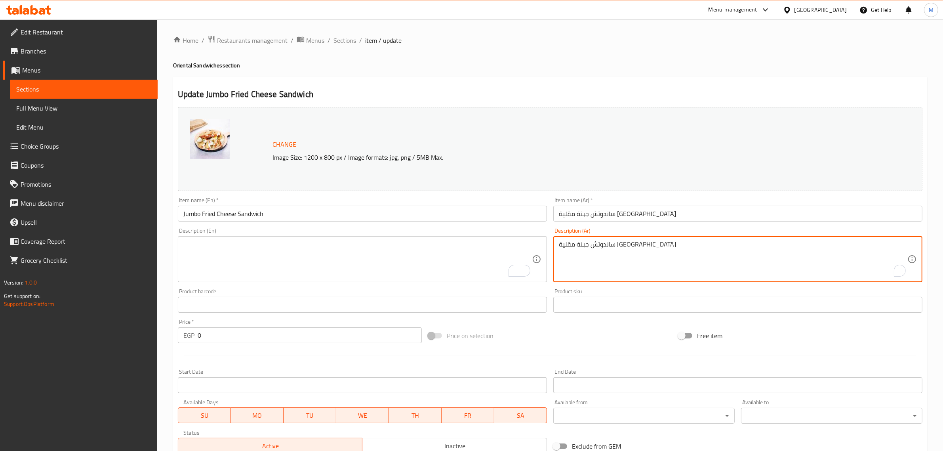
click at [607, 244] on textarea "ساندوتش جبنة مقلية [GEOGRAPHIC_DATA]" at bounding box center [733, 259] width 349 height 38
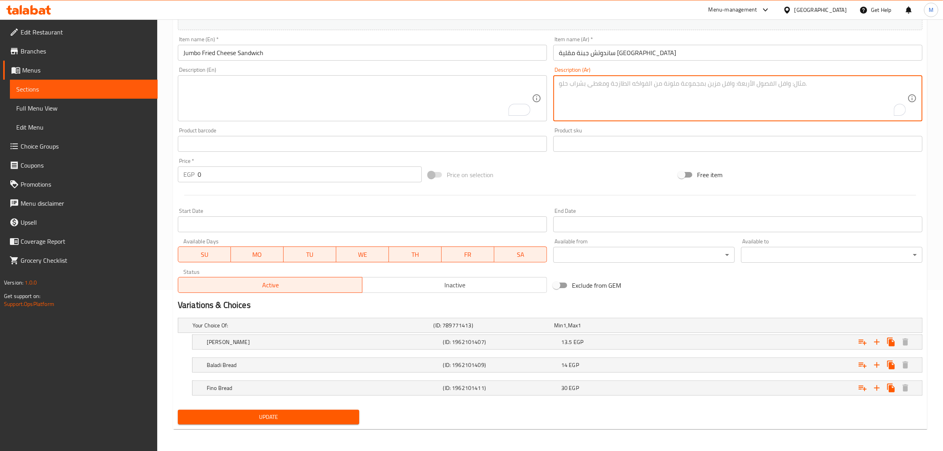
scroll to position [161, 0]
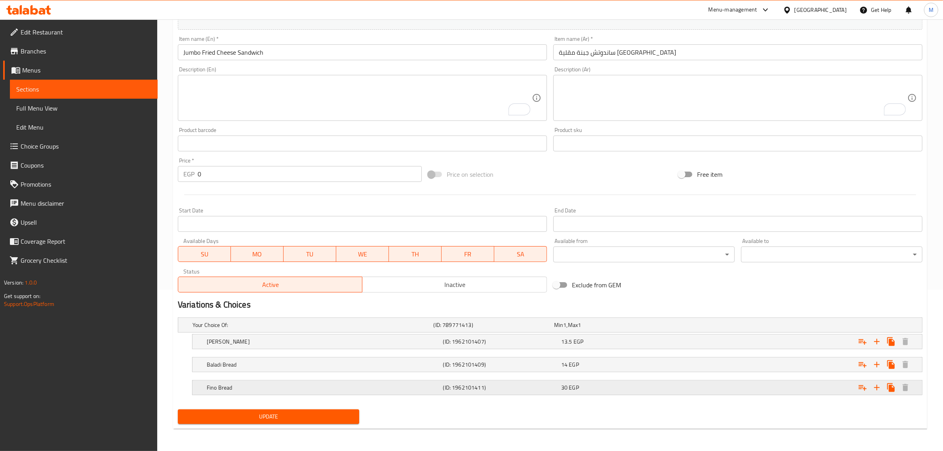
click at [332, 387] on h5 "Fino Bread" at bounding box center [323, 388] width 233 height 8
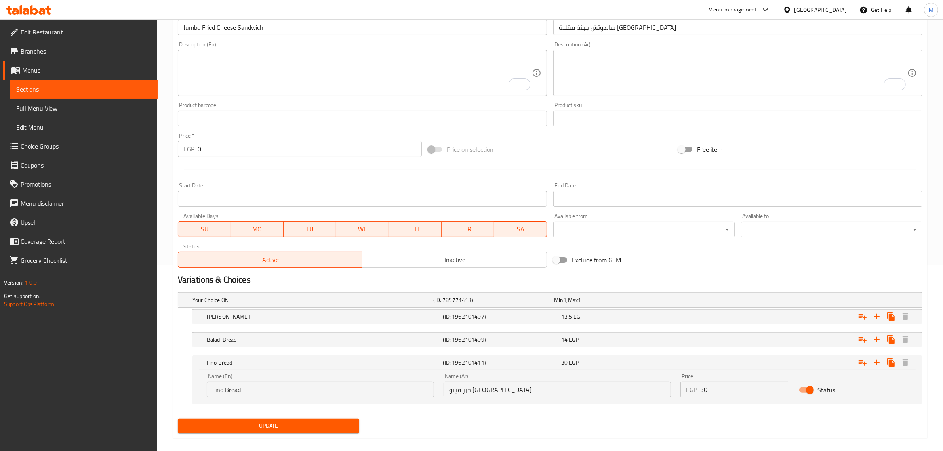
scroll to position [195, 0]
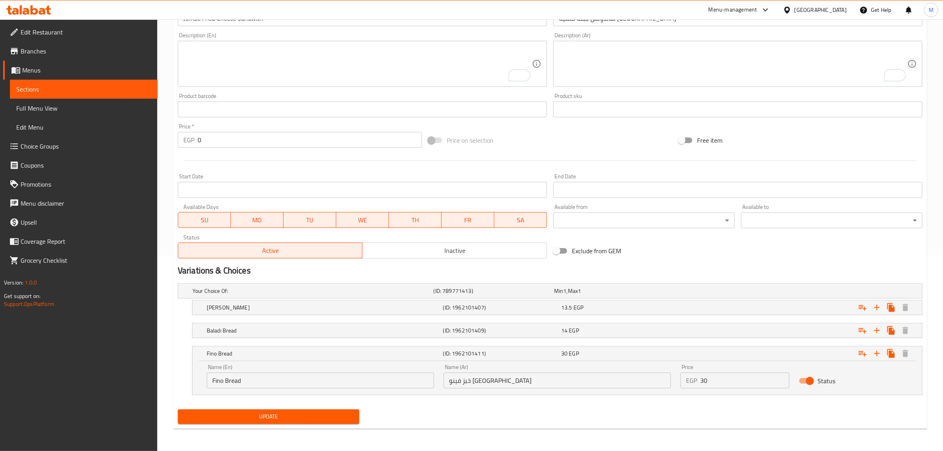
click at [210, 381] on input "Fino Bread" at bounding box center [320, 380] width 227 height 16
type input "French Fino Bread"
click at [163, 367] on div "Home / Restaurants management / Menus / Sections / item / update Oriental Sandw…" at bounding box center [550, 137] width 786 height 627
click at [675, 164] on div at bounding box center [550, 160] width 751 height 19
click at [275, 423] on button "Update" at bounding box center [268, 416] width 181 height 15
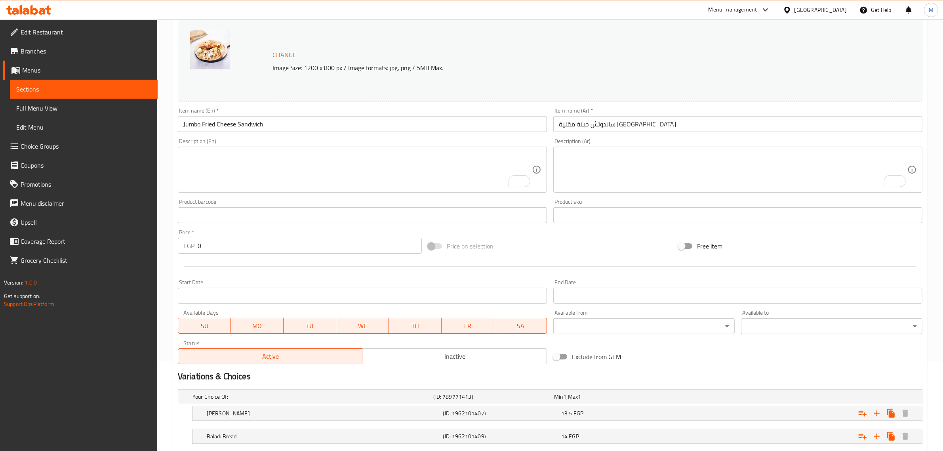
scroll to position [0, 0]
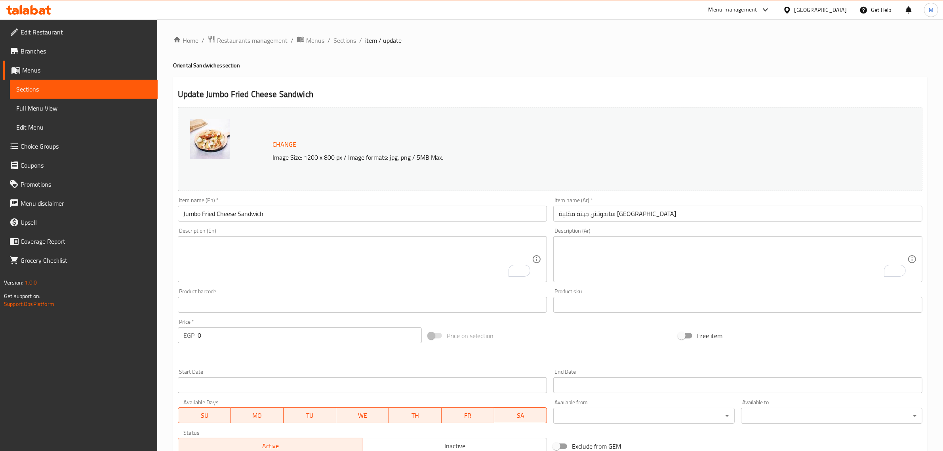
click at [839, 13] on div "[GEOGRAPHIC_DATA]" at bounding box center [821, 10] width 52 height 9
click at [765, 207] on div "[GEOGRAPHIC_DATA]" at bounding box center [761, 207] width 52 height 9
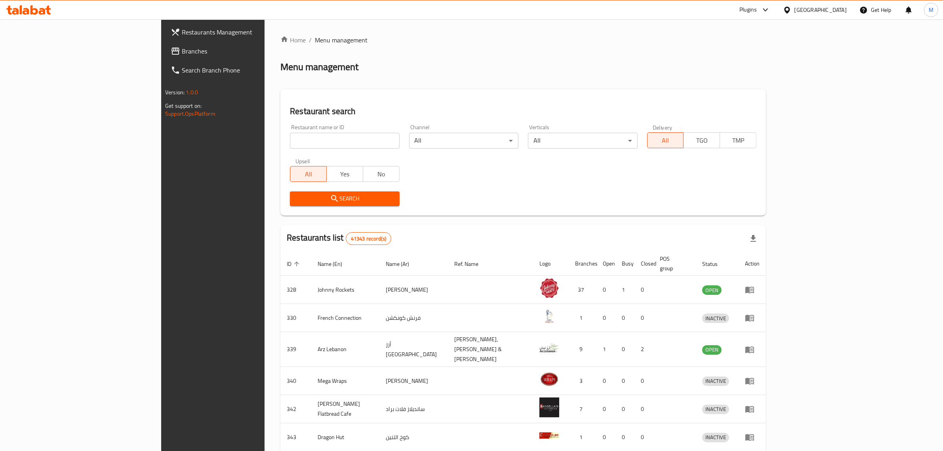
click at [164, 56] on link "Branches" at bounding box center [241, 51] width 155 height 19
